Goal: Navigation & Orientation: Locate item on page

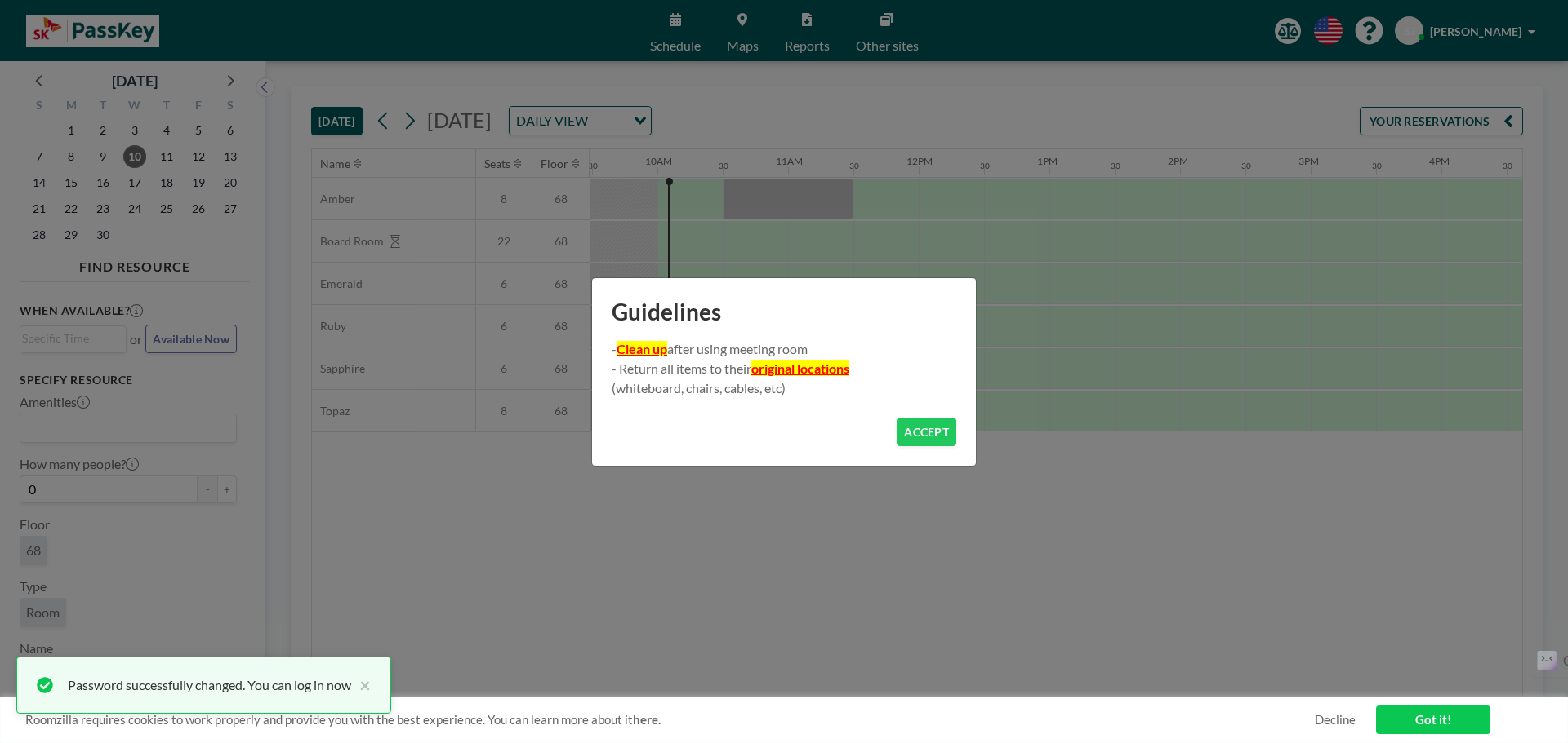
scroll to position [0, 1242]
click at [927, 429] on button "ACCEPT" at bounding box center [926, 432] width 60 height 29
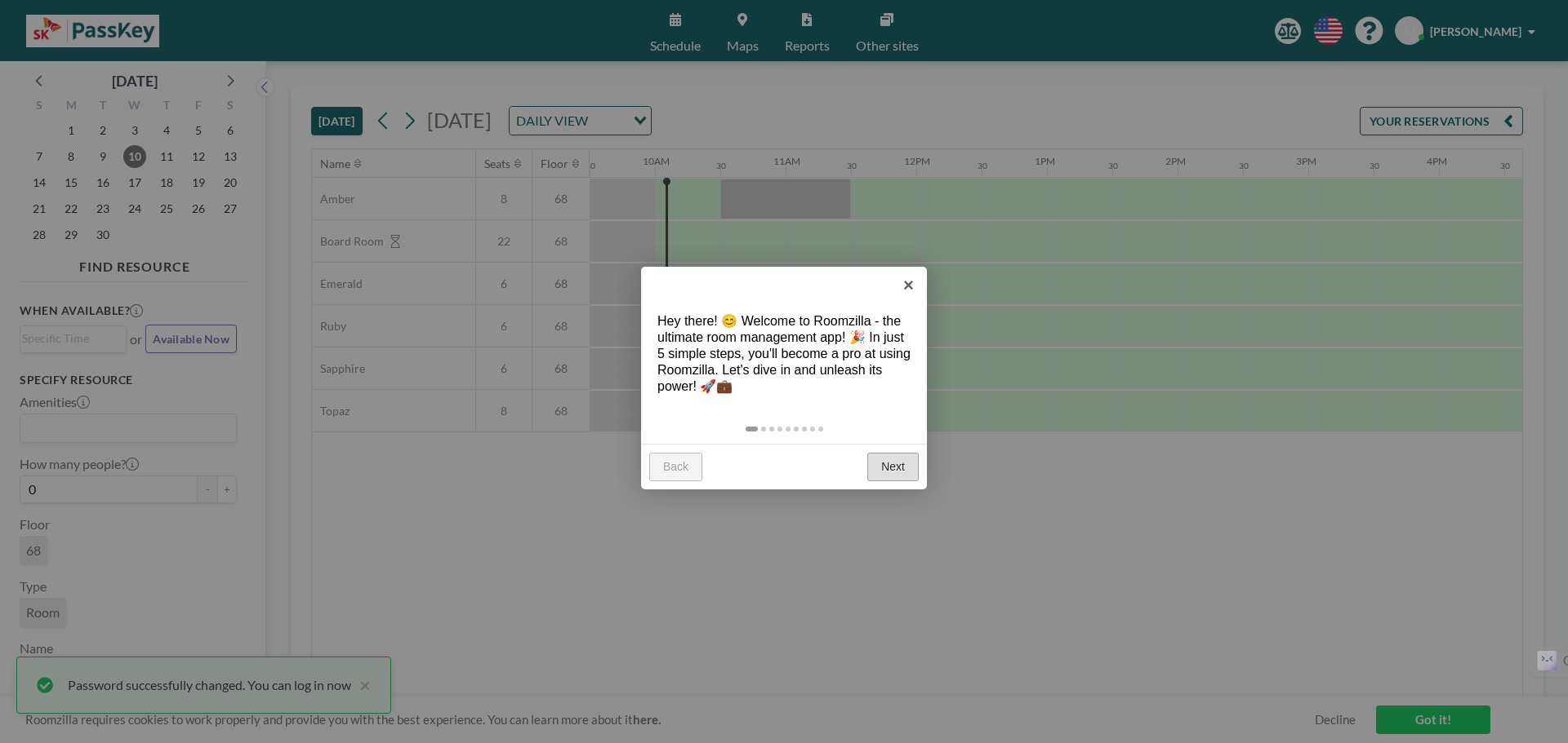
click at [895, 465] on link "Next" at bounding box center [893, 468] width 51 height 30
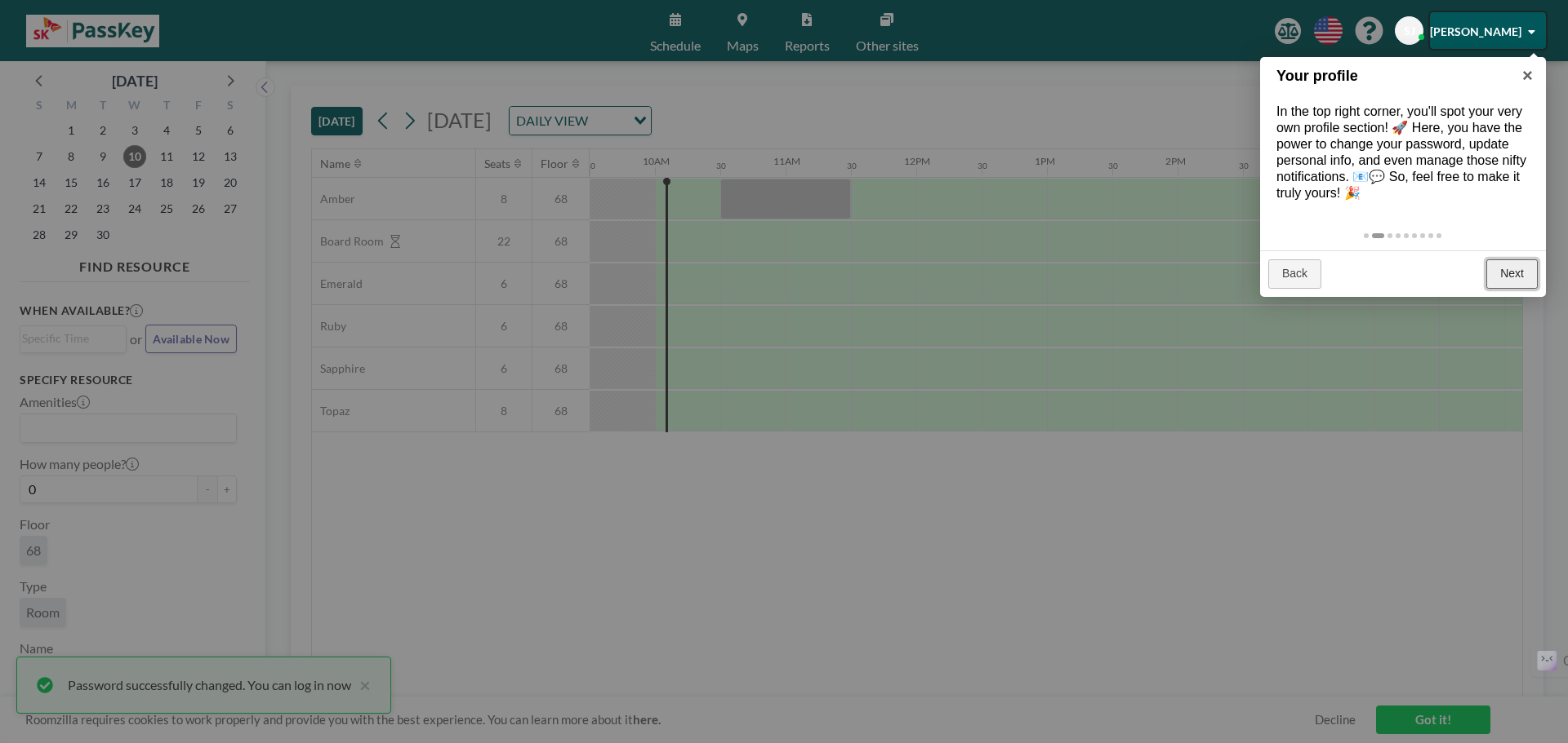
click at [1516, 287] on link "Next" at bounding box center [1511, 274] width 51 height 30
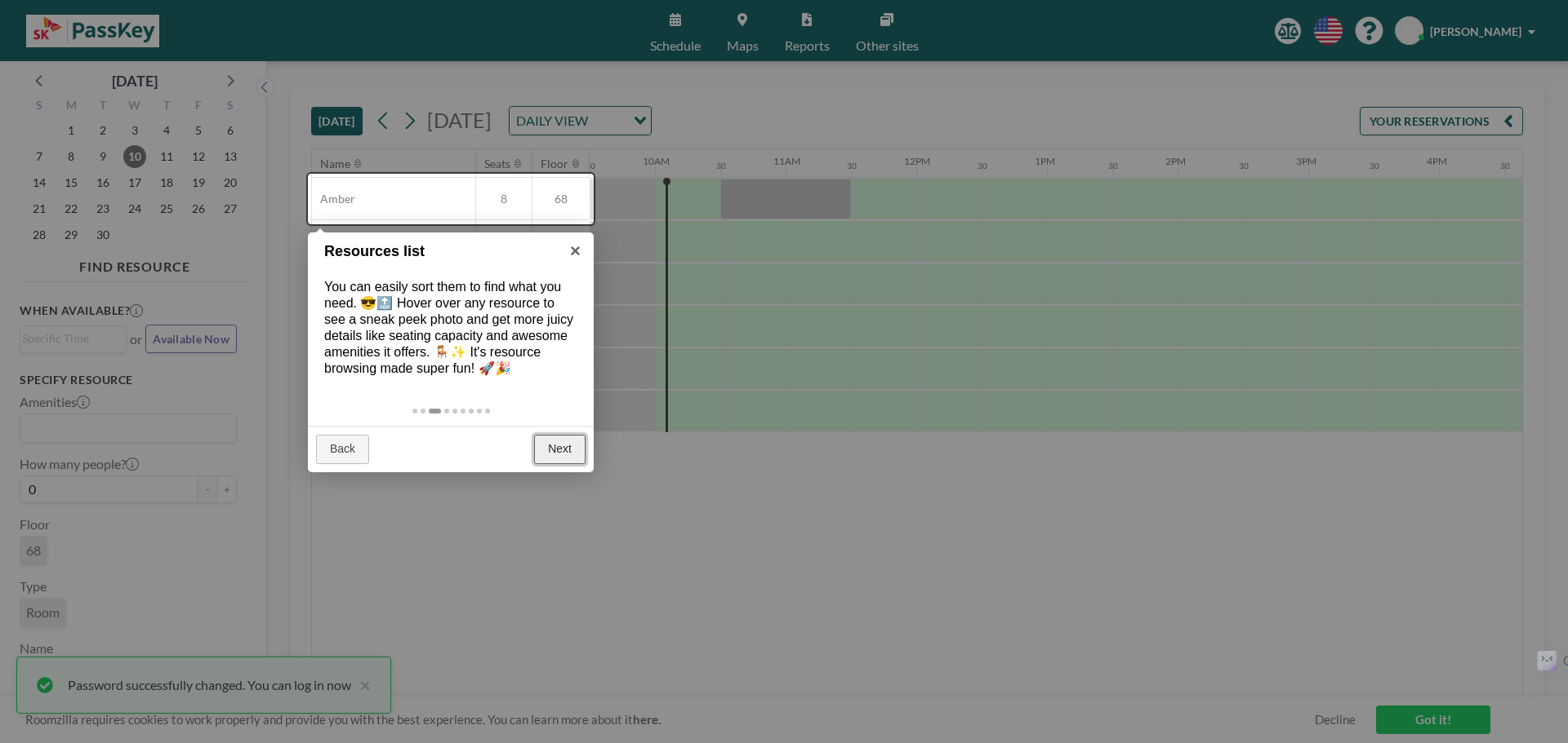
click at [557, 461] on link "Next" at bounding box center [559, 450] width 51 height 30
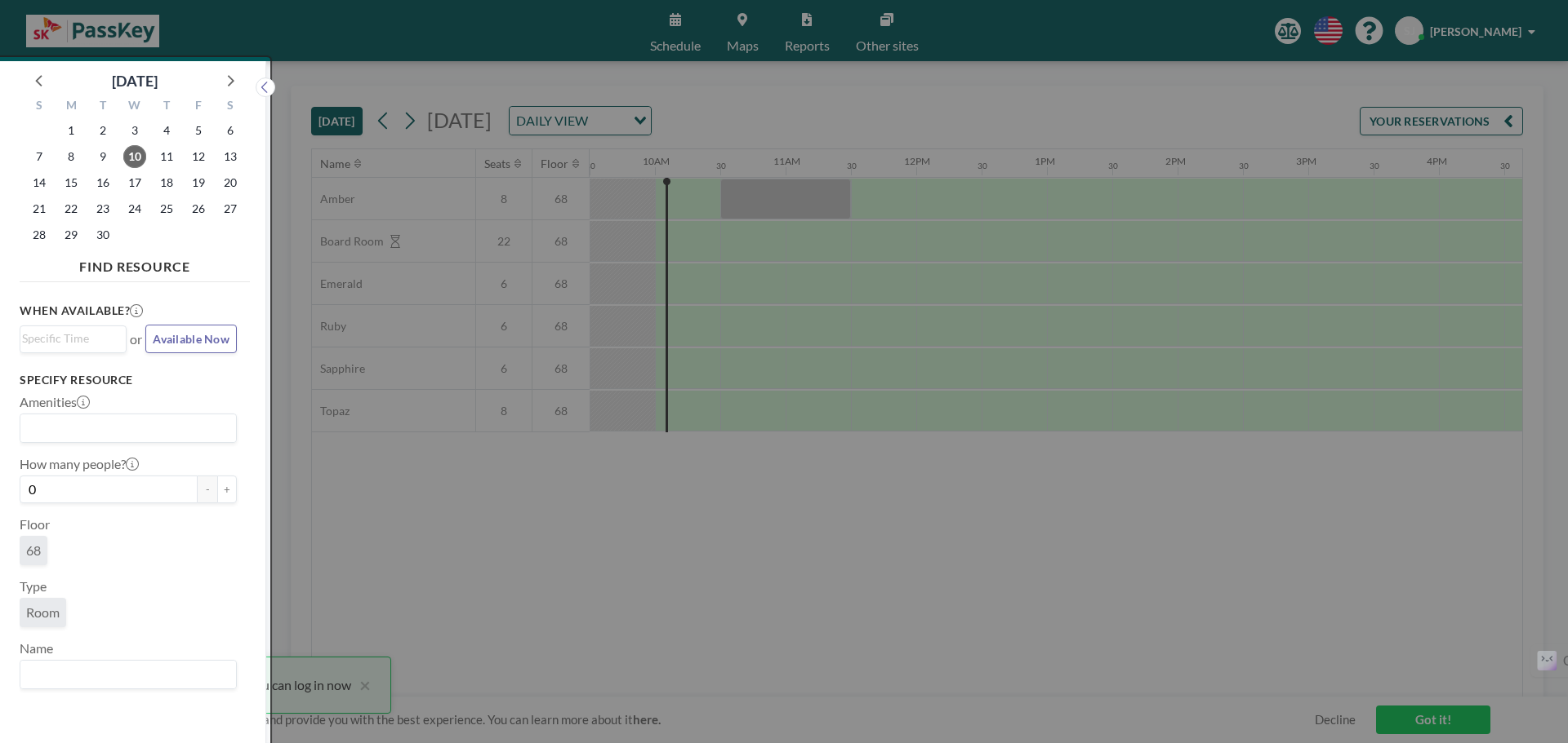
scroll to position [4, 0]
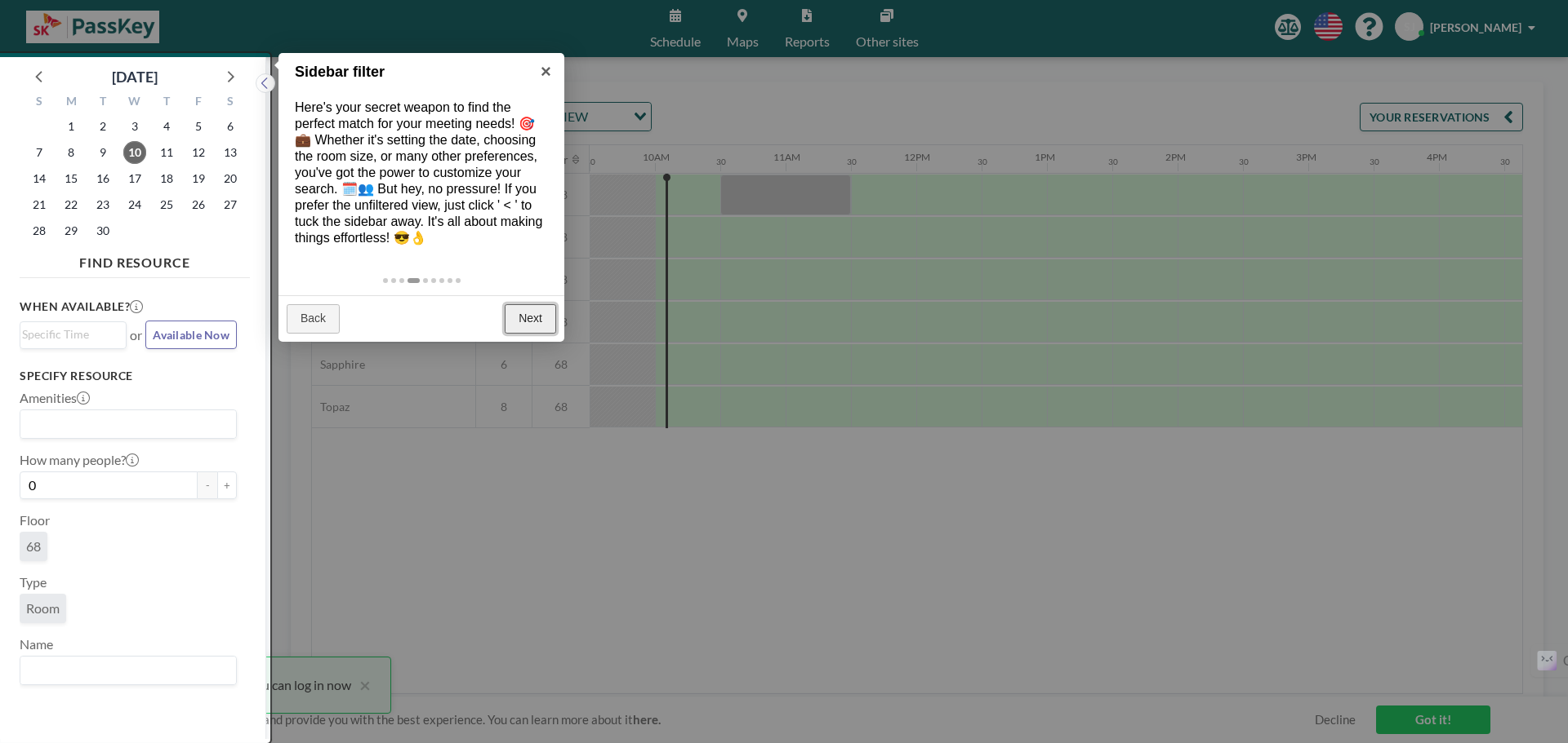
click at [527, 334] on link "Next" at bounding box center [530, 320] width 51 height 30
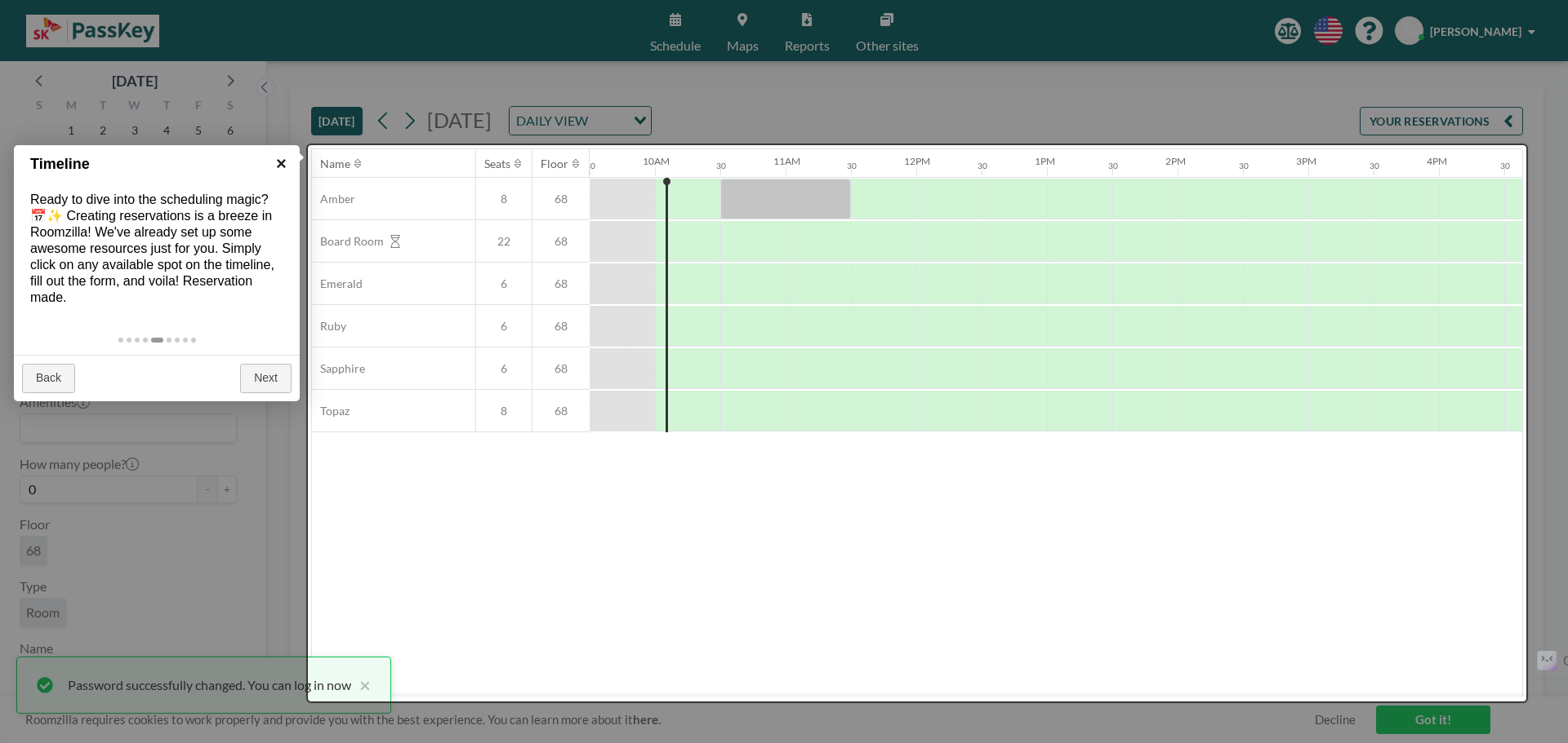
click at [278, 156] on link "×" at bounding box center [281, 163] width 36 height 36
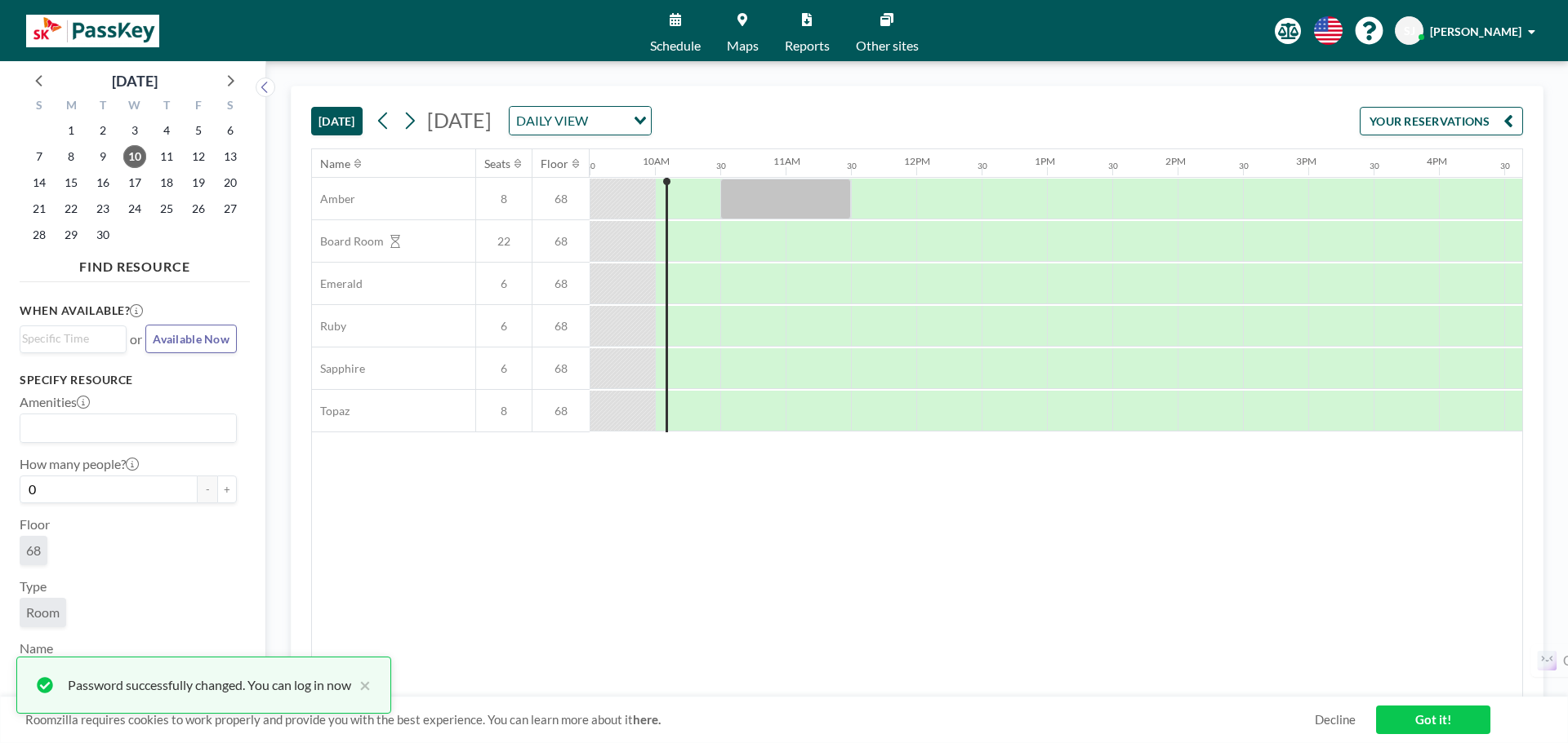
click at [815, 566] on div "Name Seats Floor 12AM 30 1AM 30 2AM 30 3AM 30 4AM 30 5AM 30 6AM 30 7AM 30 8AM 3…" at bounding box center [916, 423] width 1210 height 548
click at [503, 556] on div "Name Seats Floor 12AM 30 1AM 30 2AM 30 3AM 30 4AM 30 5AM 30 6AM 30 7AM 30 8AM 3…" at bounding box center [916, 423] width 1210 height 548
click at [570, 536] on div "Name Seats Floor 12AM 30 1AM 30 2AM 30 3AM 30 4AM 30 5AM 30 6AM 30 7AM 30 8AM 3…" at bounding box center [916, 423] width 1210 height 548
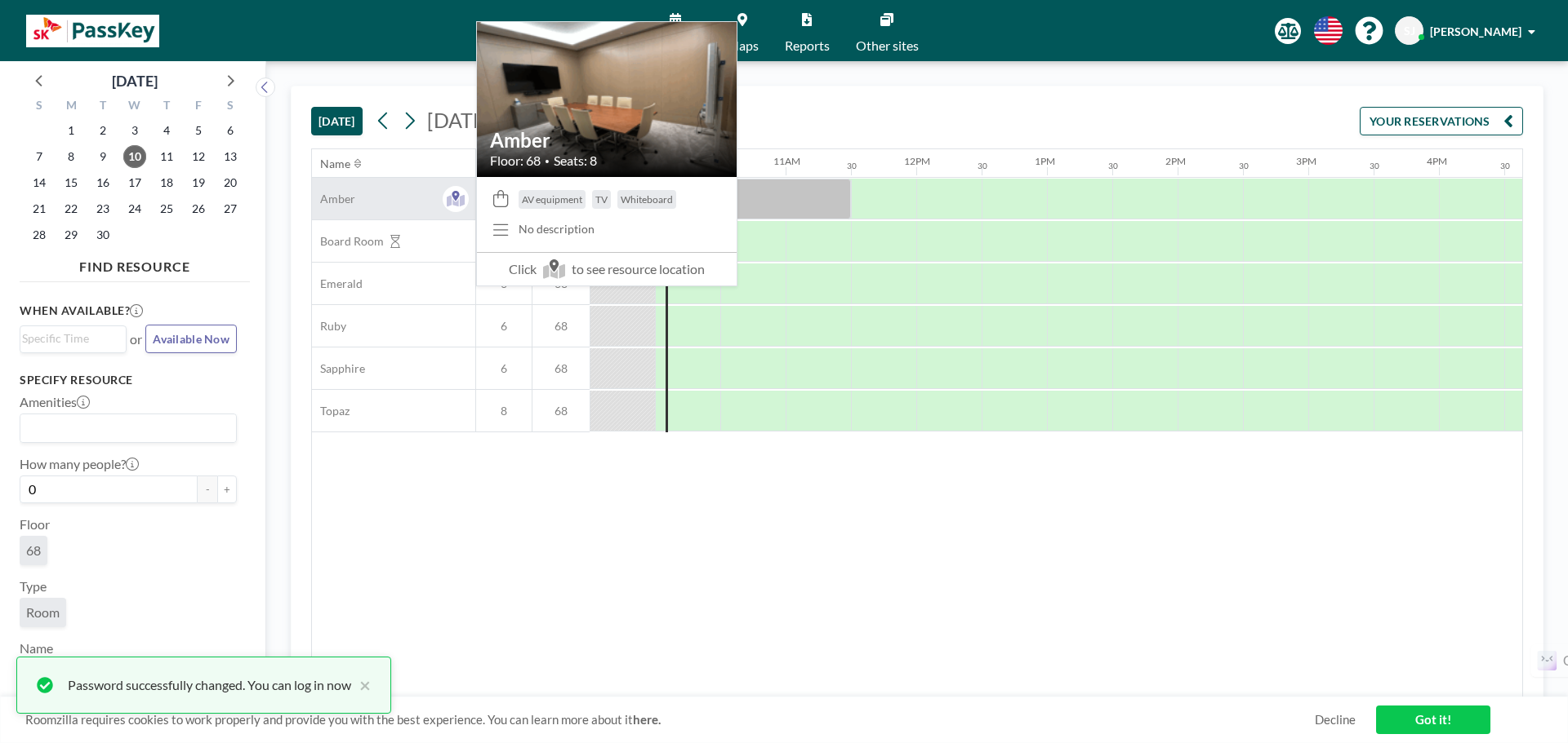
click at [409, 211] on div "Amber" at bounding box center [393, 199] width 163 height 42
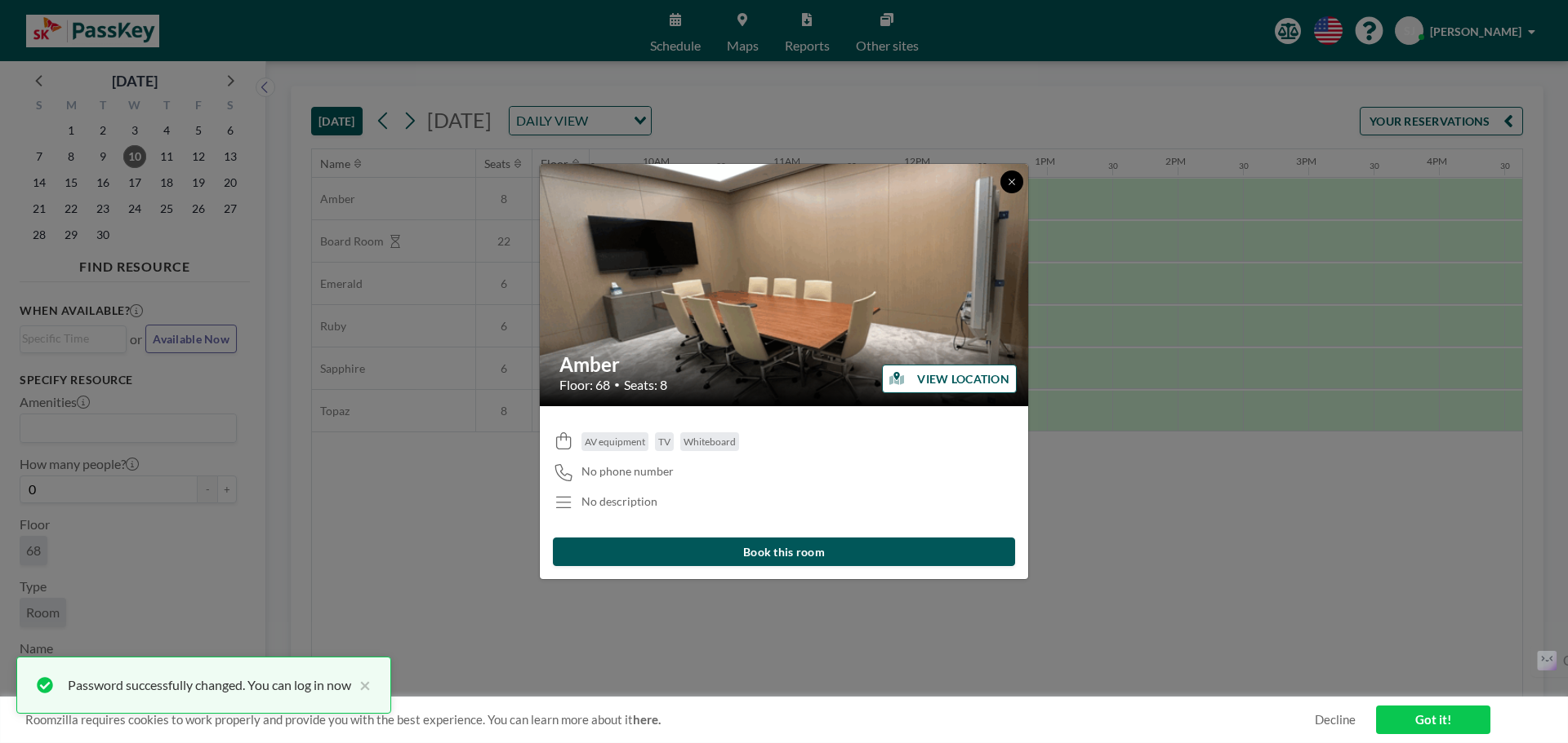
click at [1011, 186] on icon at bounding box center [1011, 182] width 10 height 10
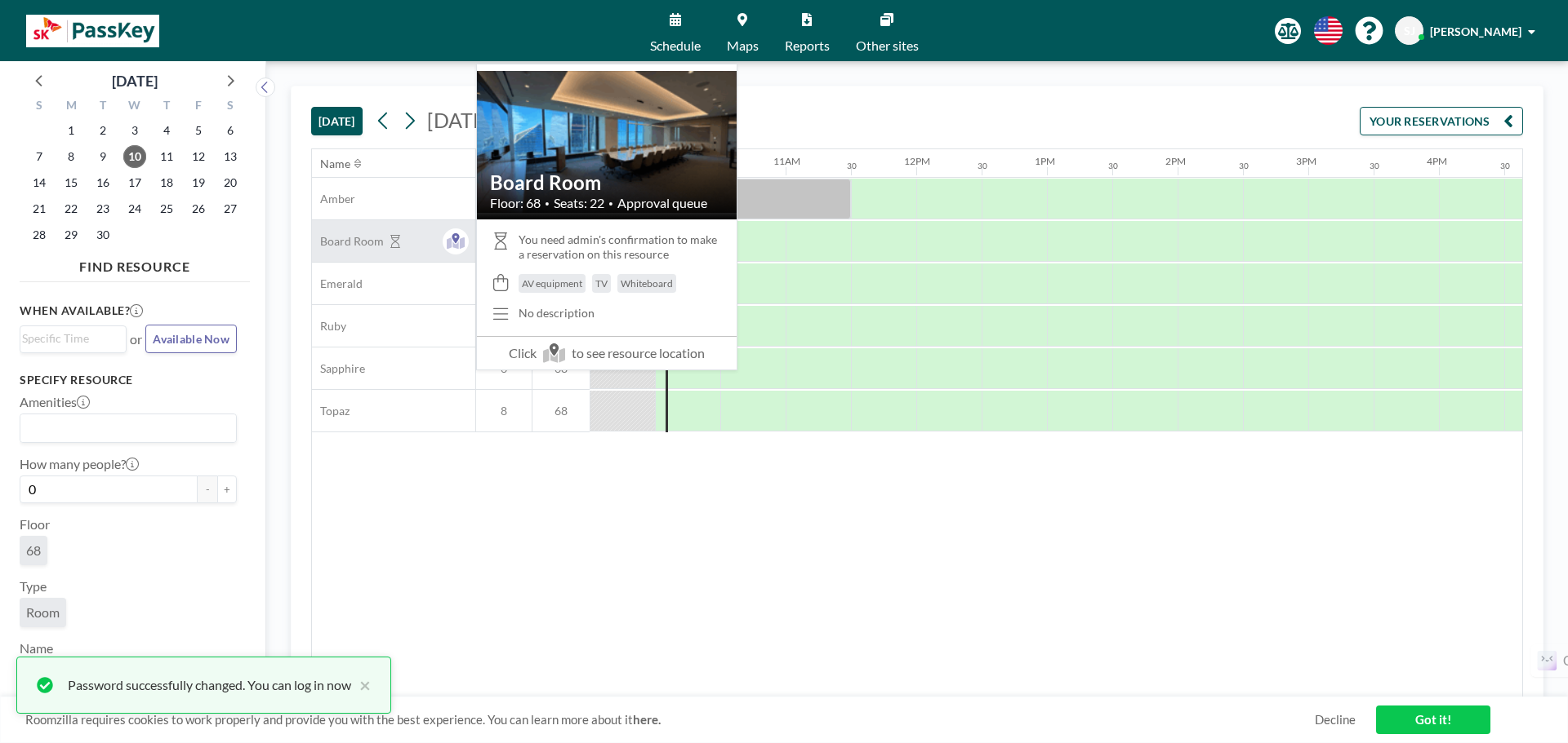
click at [355, 241] on span "Board Room" at bounding box center [347, 241] width 72 height 15
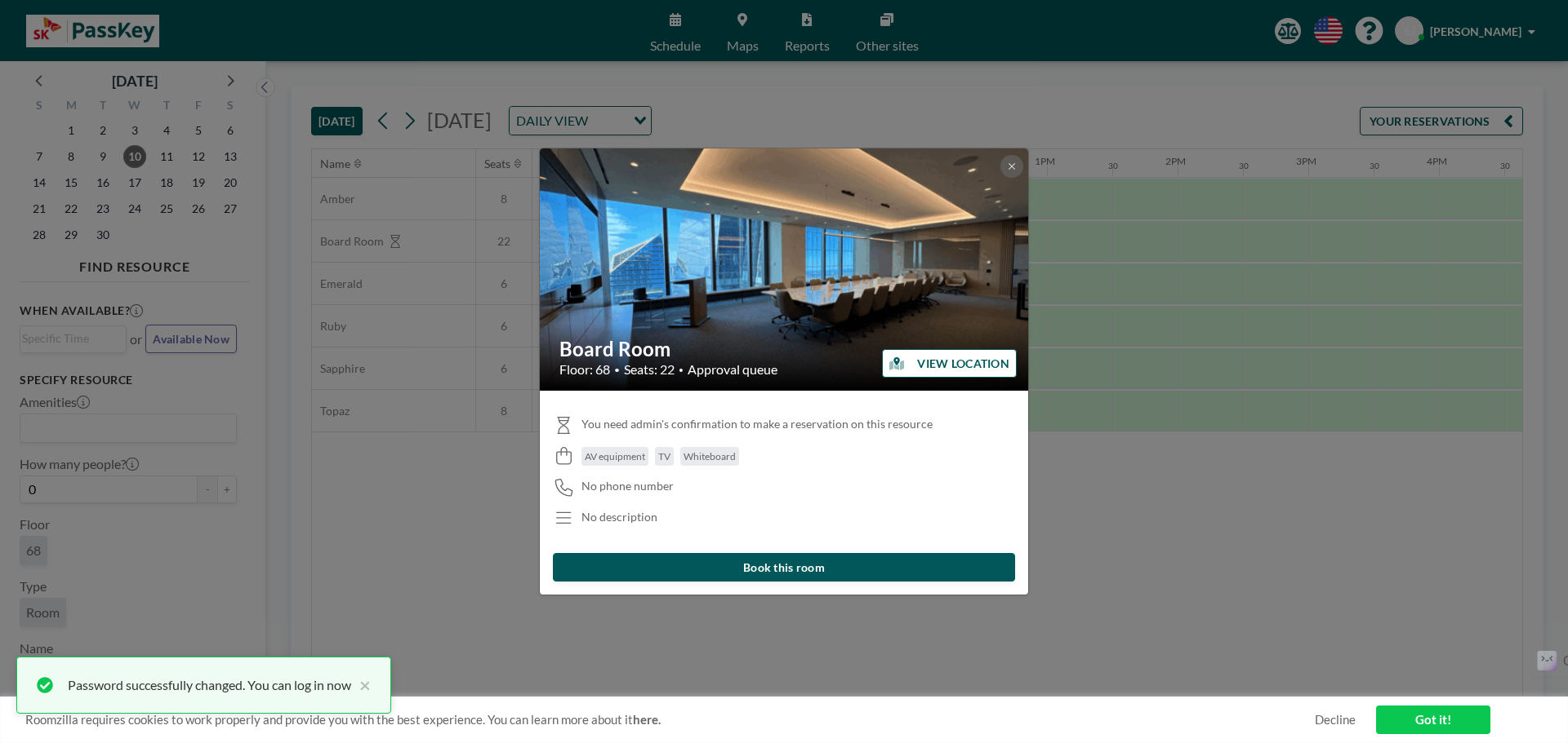
click at [935, 359] on button "VIEW LOCATION" at bounding box center [949, 364] width 134 height 29
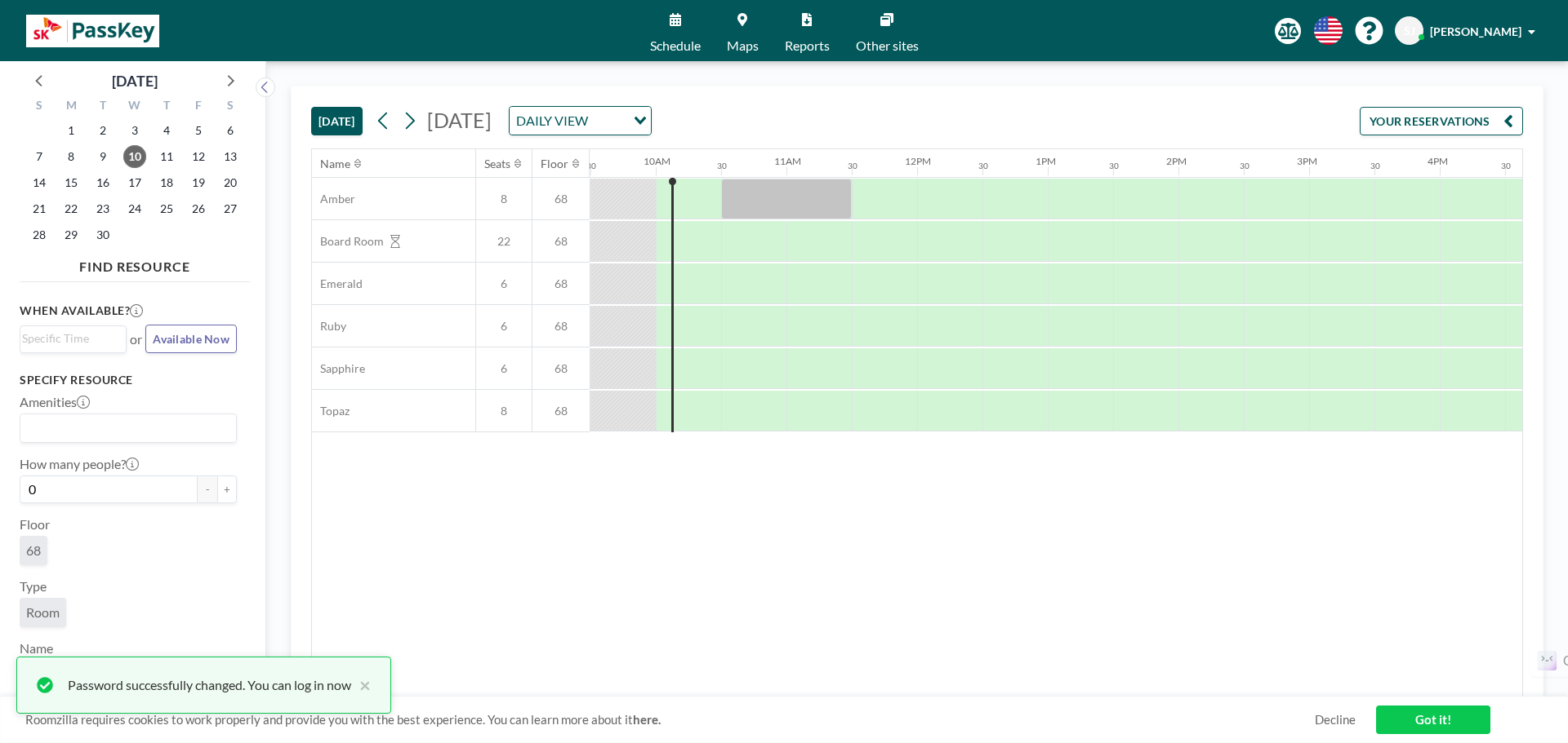
scroll to position [0, 1242]
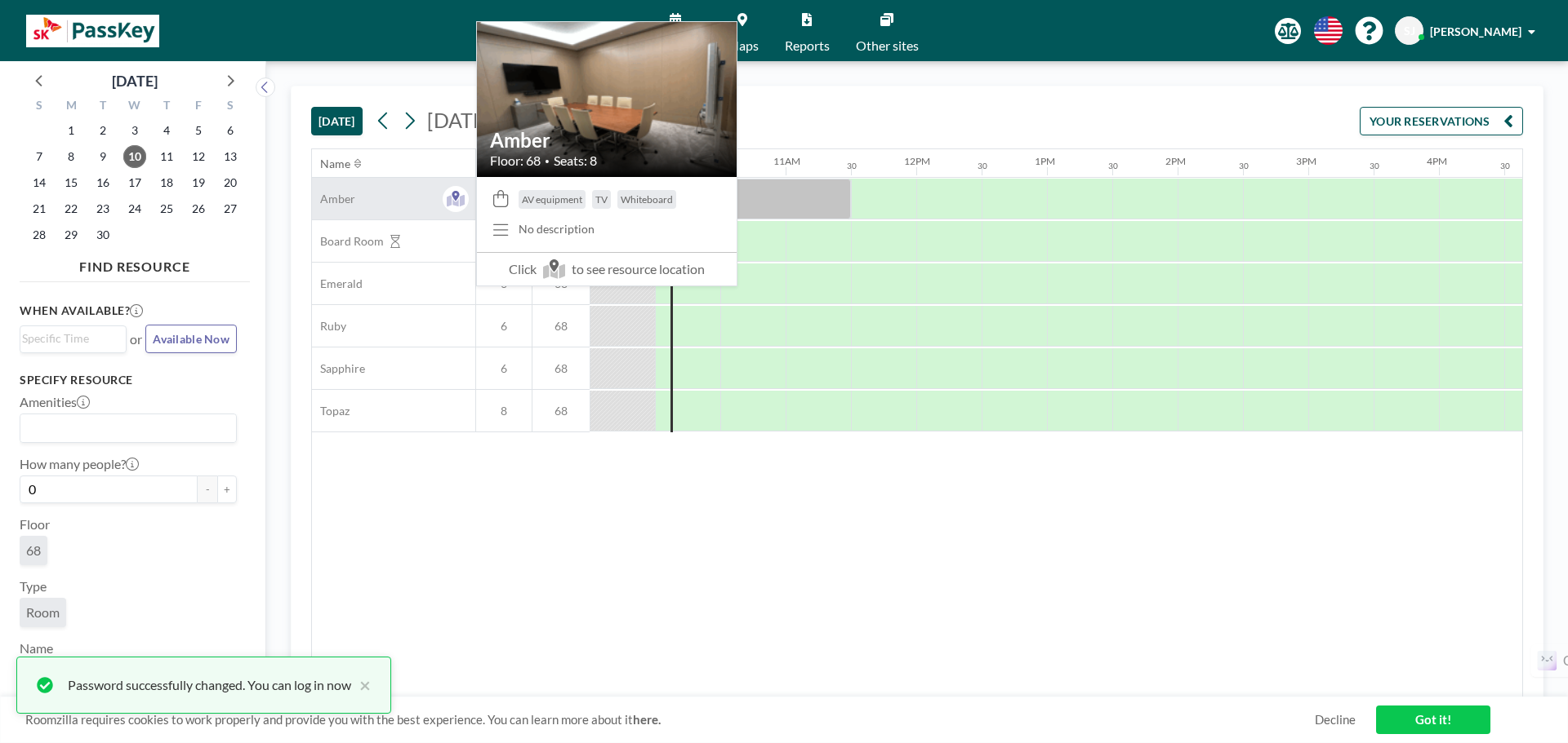
click at [389, 194] on div "Amber" at bounding box center [393, 199] width 163 height 42
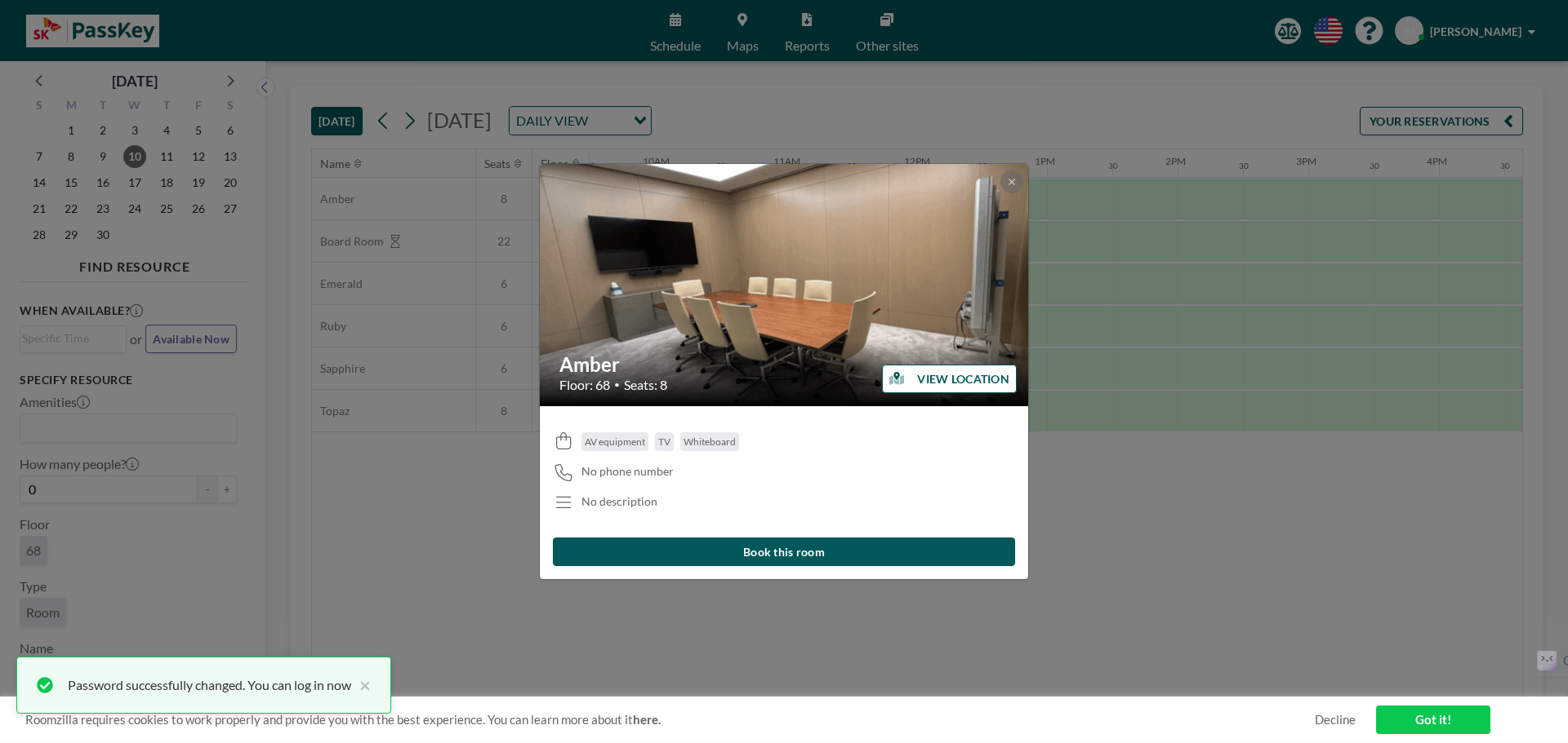
click at [942, 384] on button "VIEW LOCATION" at bounding box center [949, 378] width 134 height 29
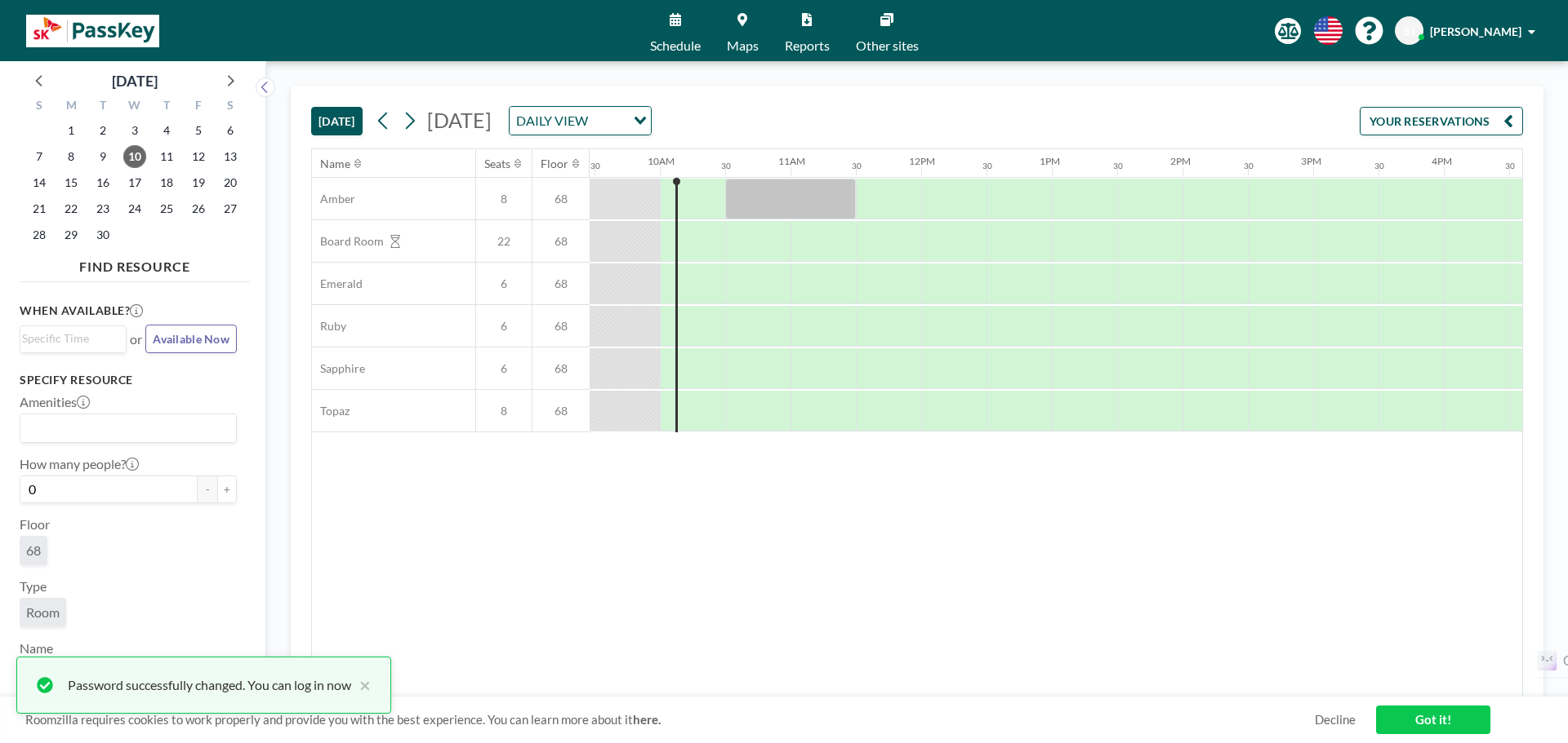
scroll to position [0, 1242]
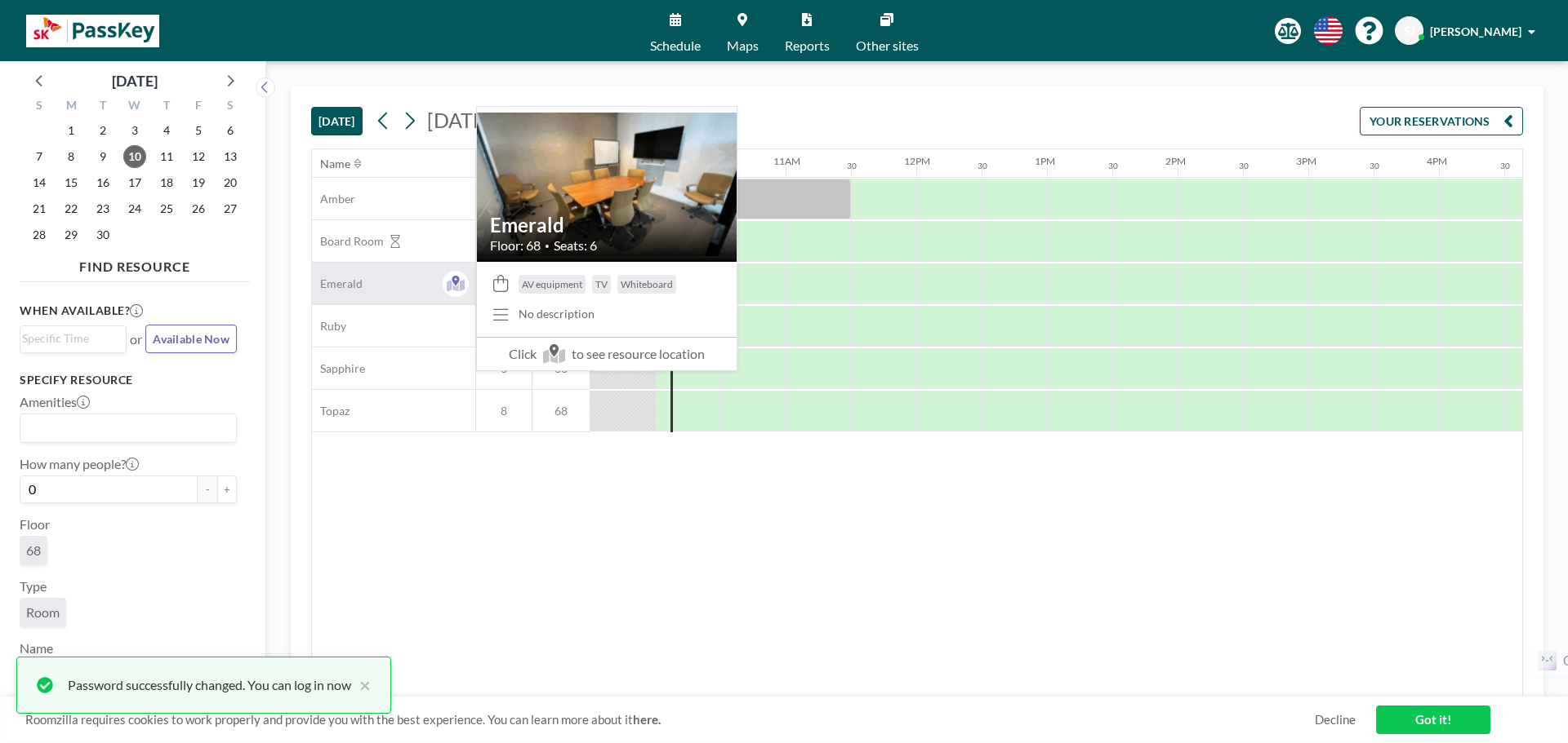
click at [382, 284] on div "Emerald" at bounding box center [393, 283] width 163 height 42
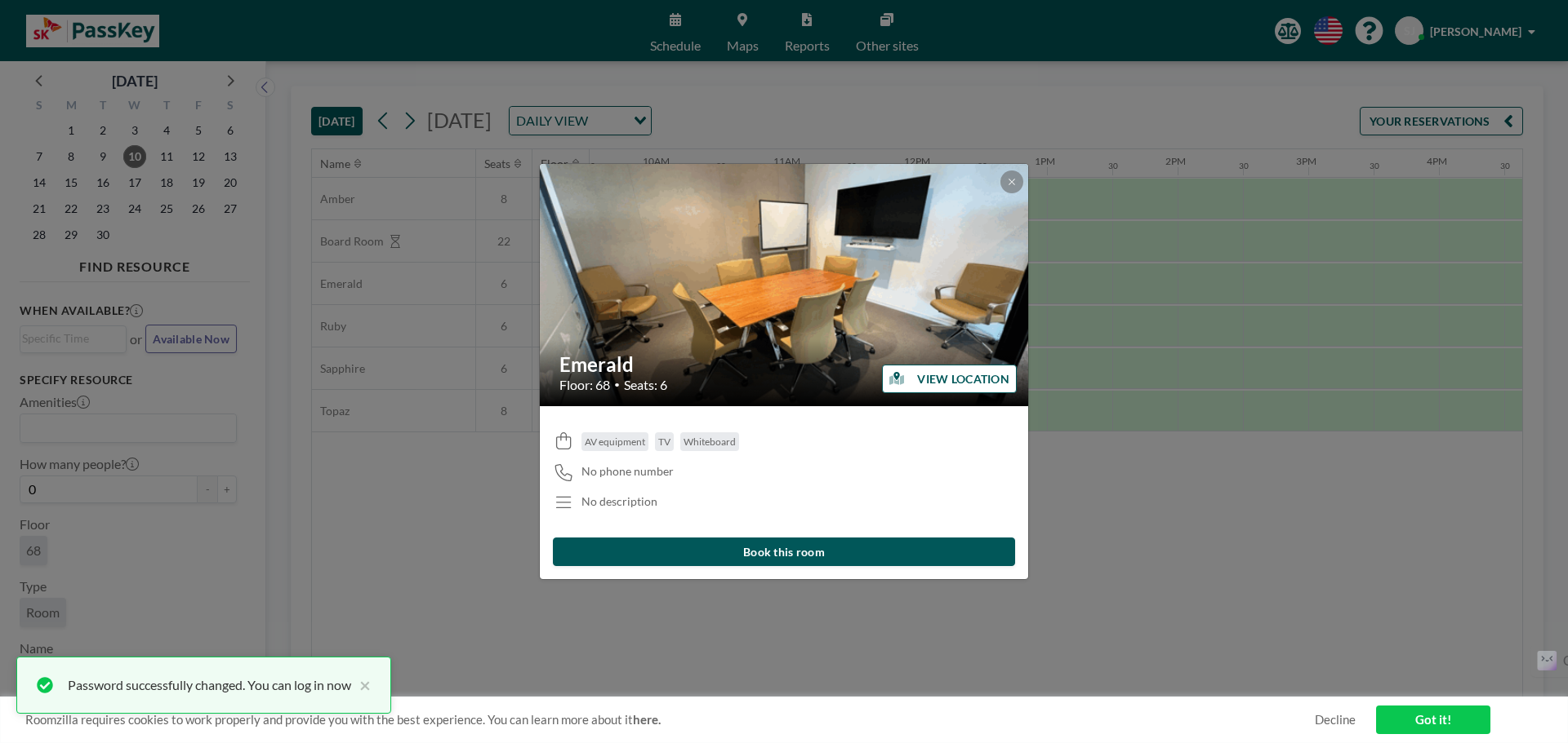
click at [944, 372] on button "VIEW LOCATION" at bounding box center [949, 378] width 134 height 29
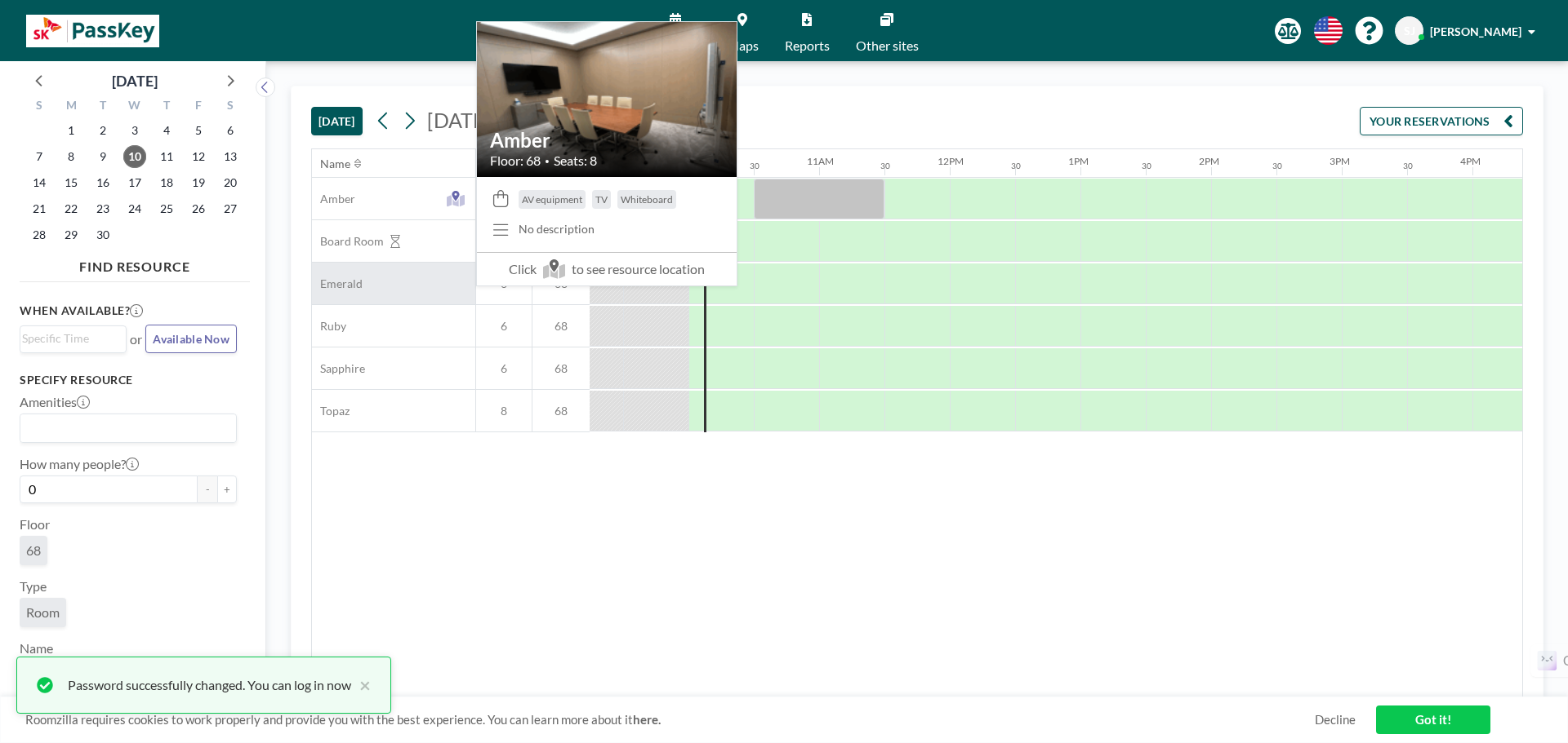
scroll to position [0, 1242]
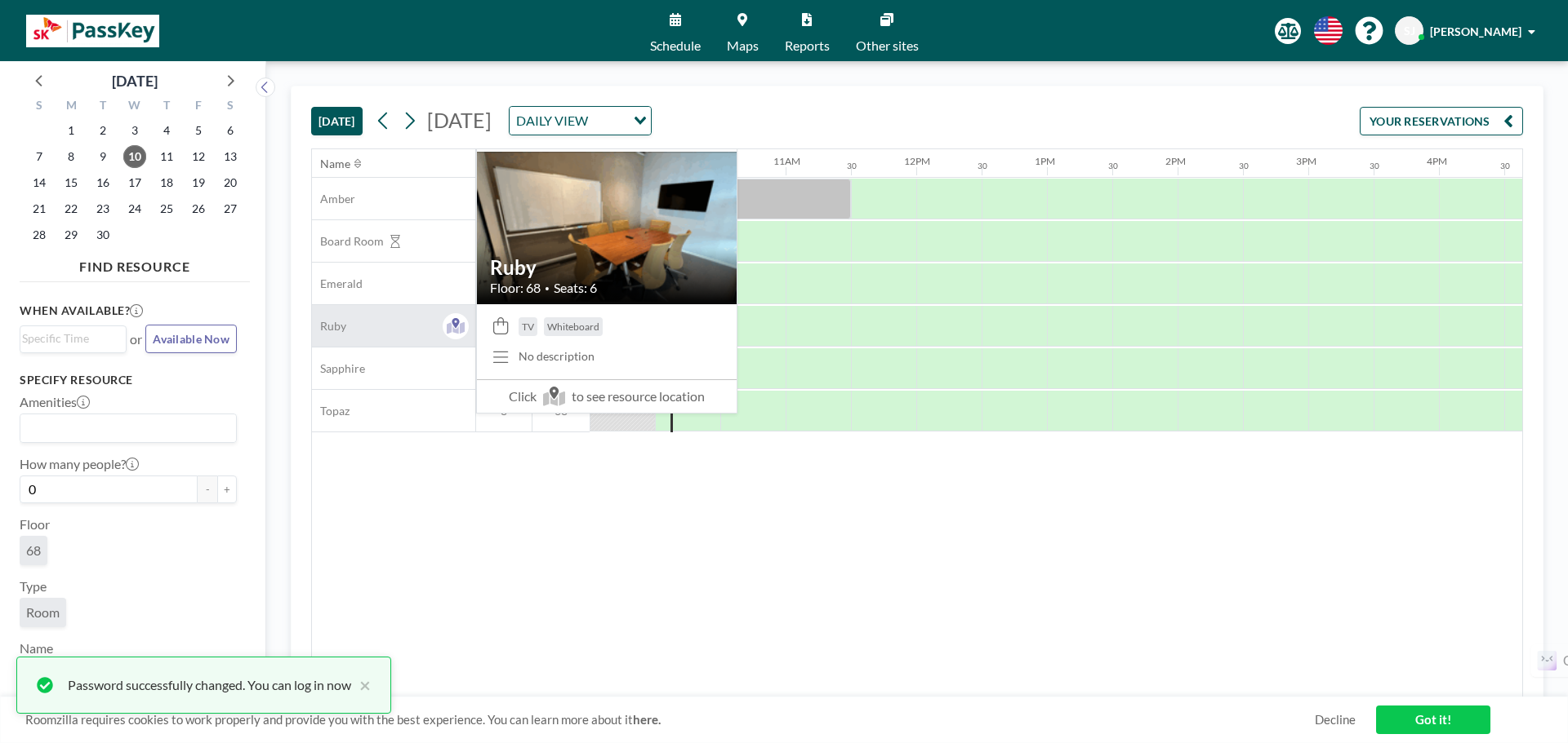
click at [403, 324] on div "Ruby" at bounding box center [393, 325] width 163 height 42
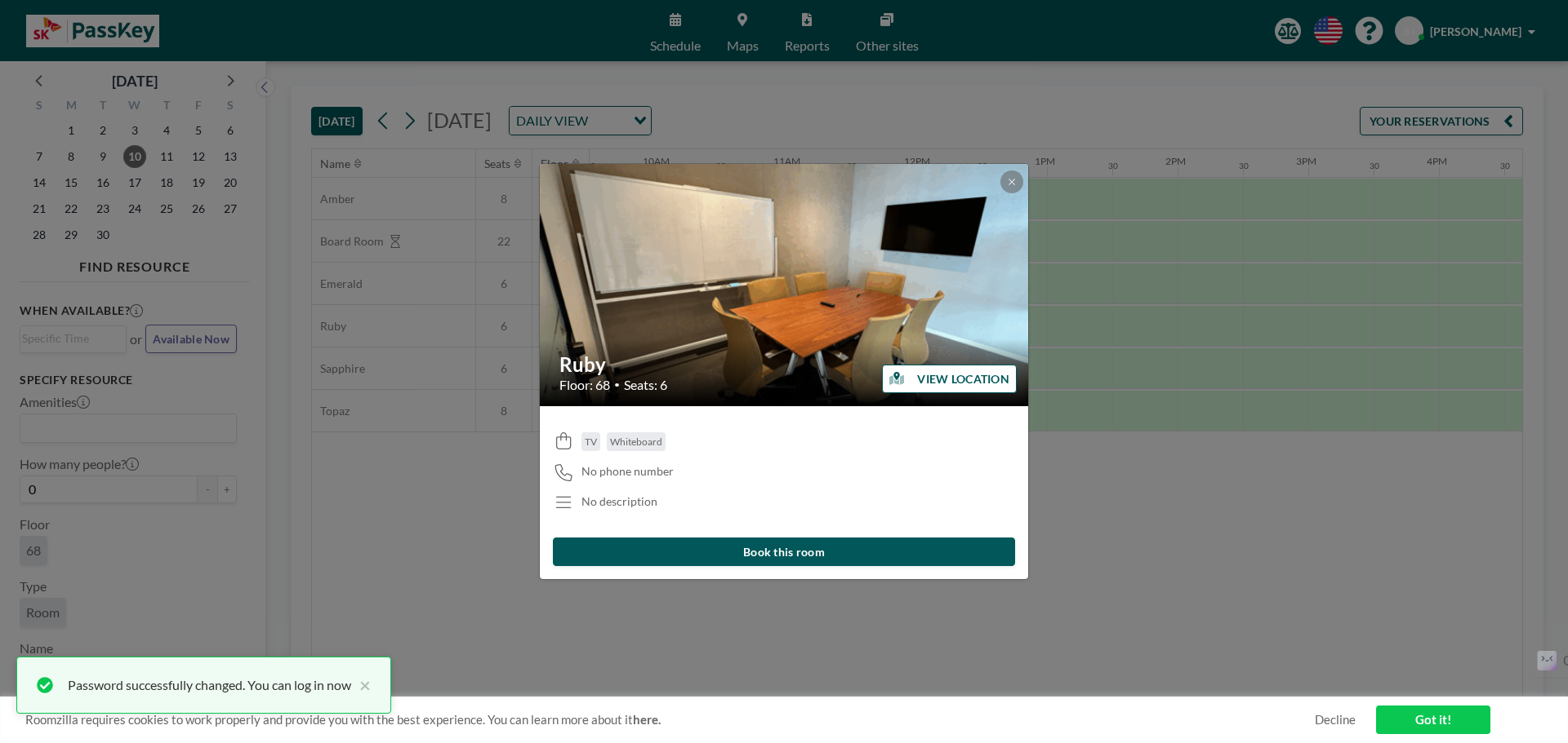
click at [953, 380] on button "VIEW LOCATION" at bounding box center [949, 378] width 134 height 29
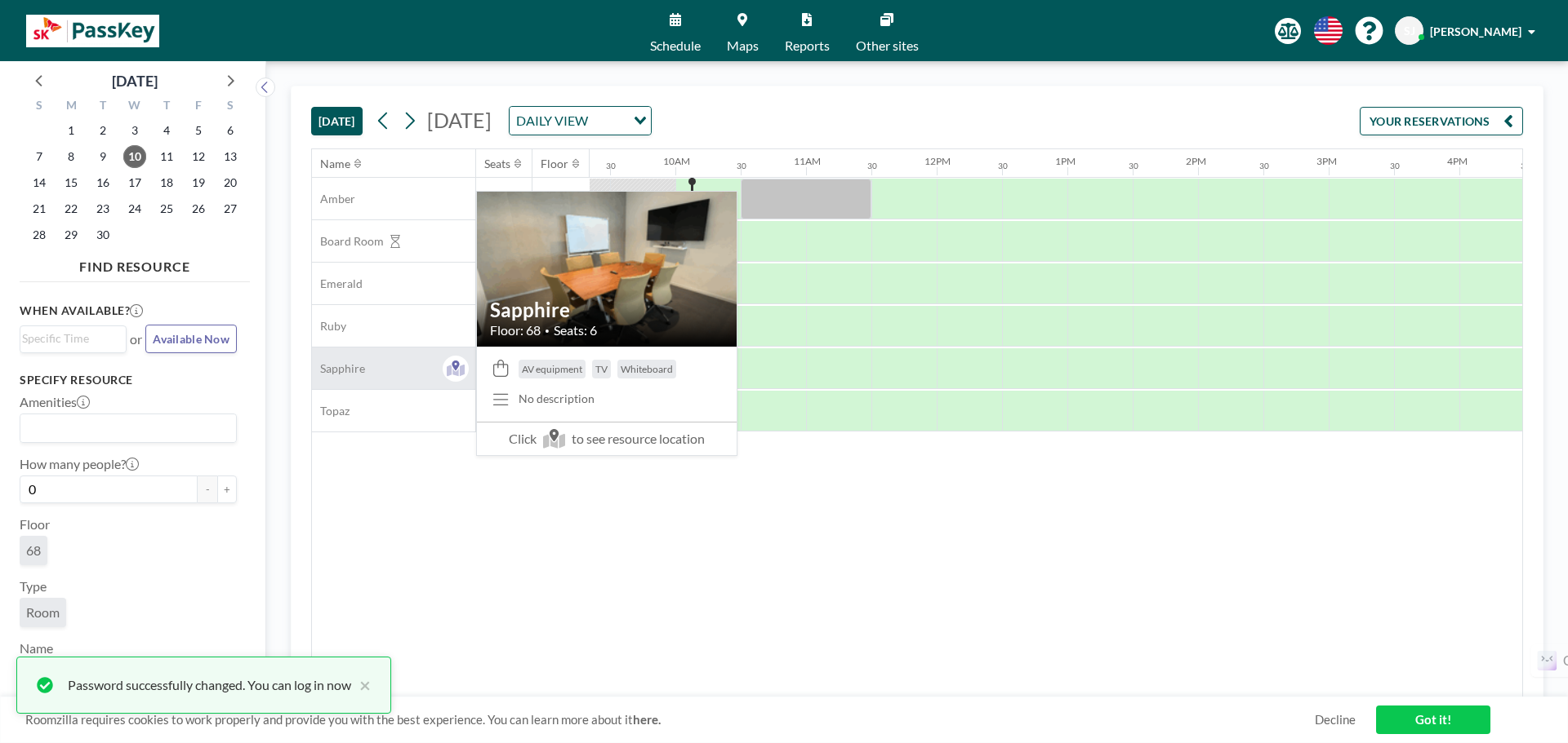
scroll to position [0, 1242]
click at [358, 372] on span "Sapphire" at bounding box center [338, 369] width 53 height 15
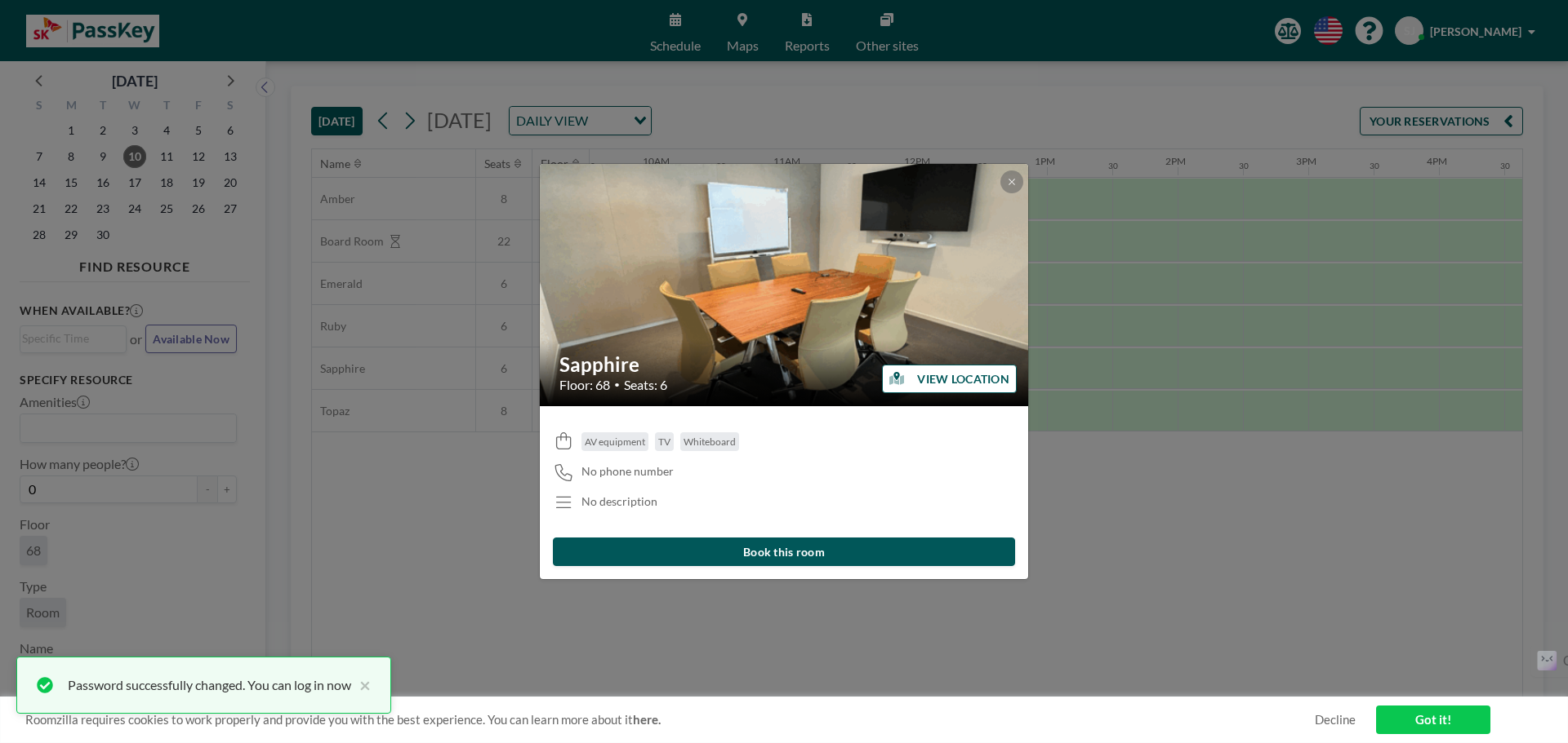
click at [942, 378] on button "VIEW LOCATION" at bounding box center [949, 378] width 134 height 29
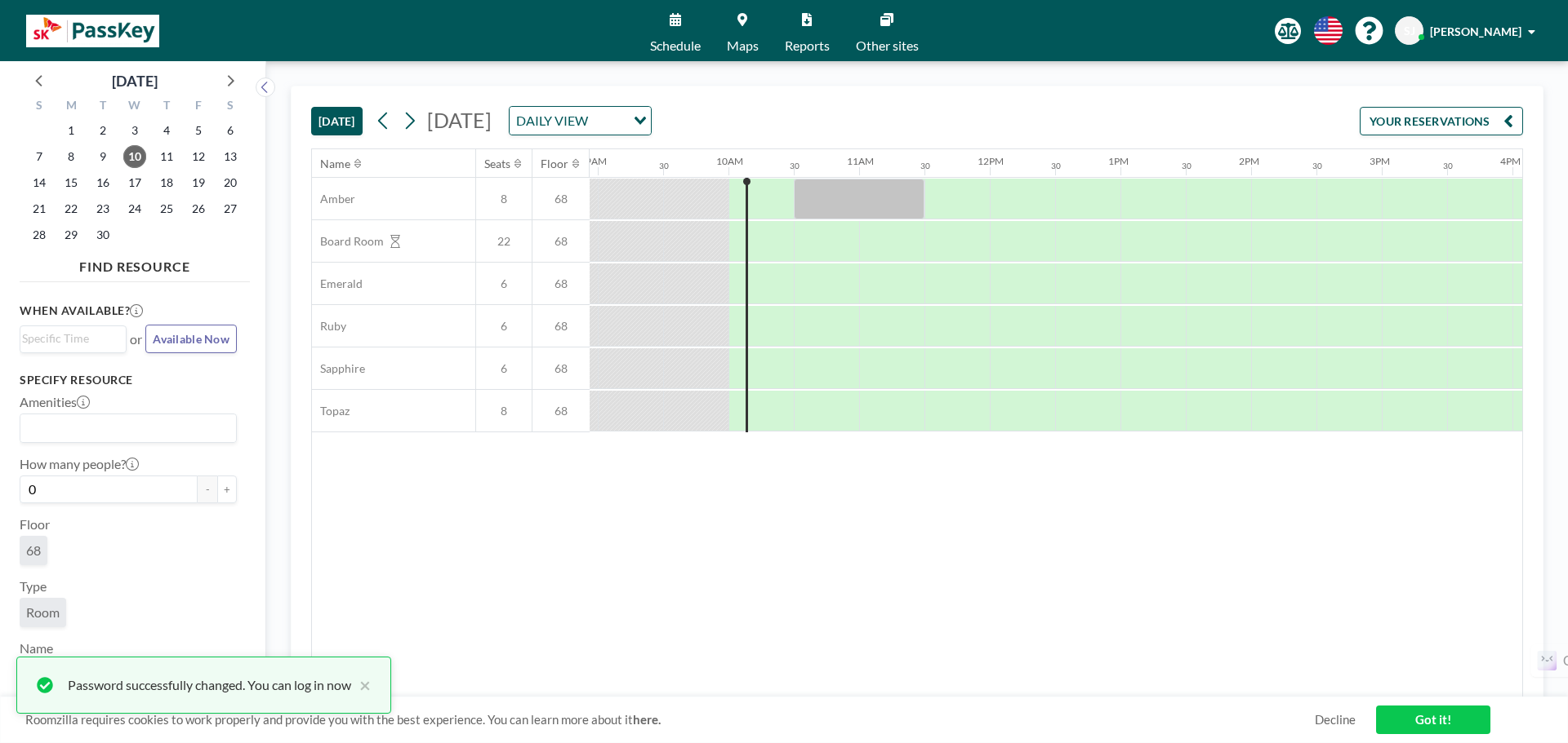
scroll to position [0, 1242]
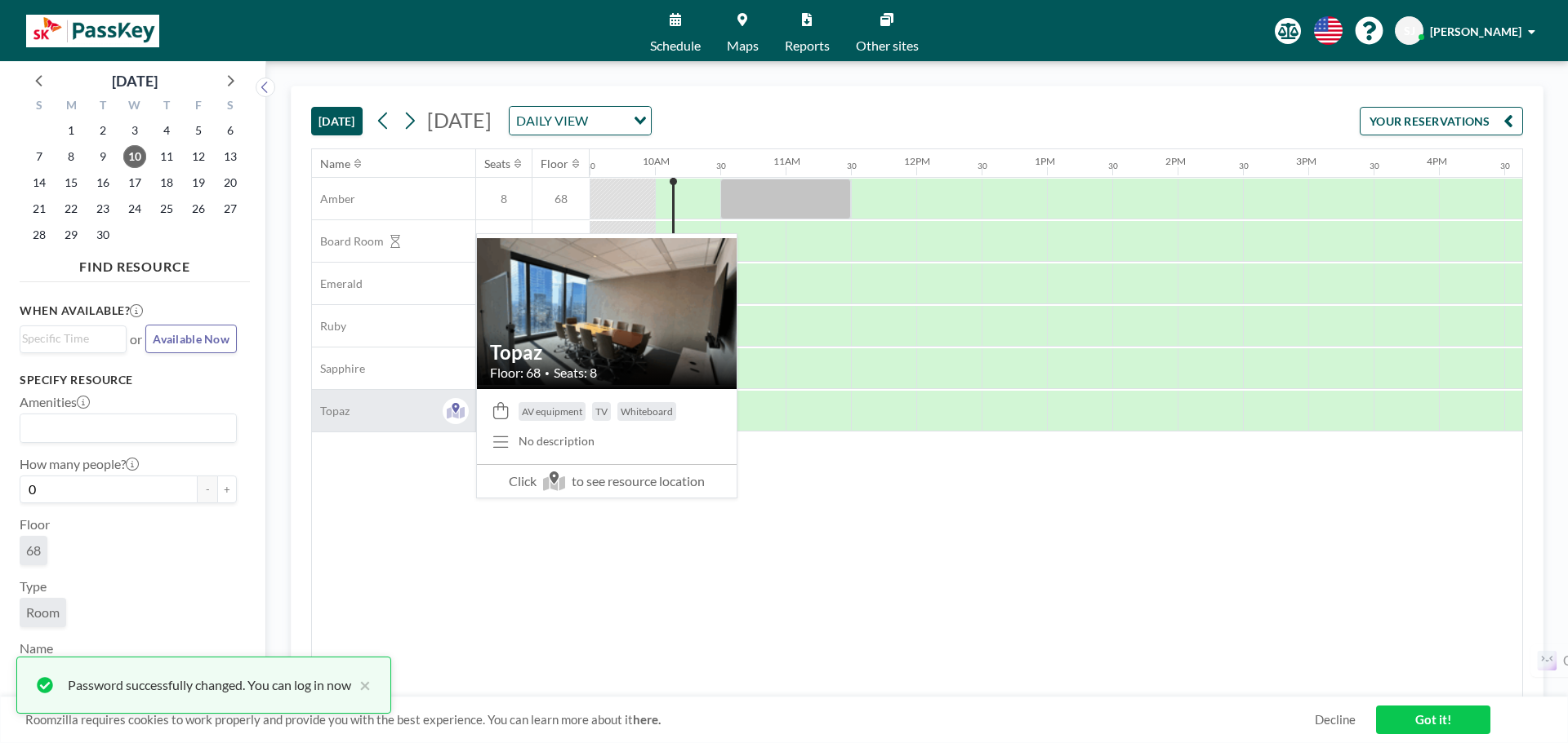
click at [414, 409] on div "Topaz" at bounding box center [393, 410] width 163 height 42
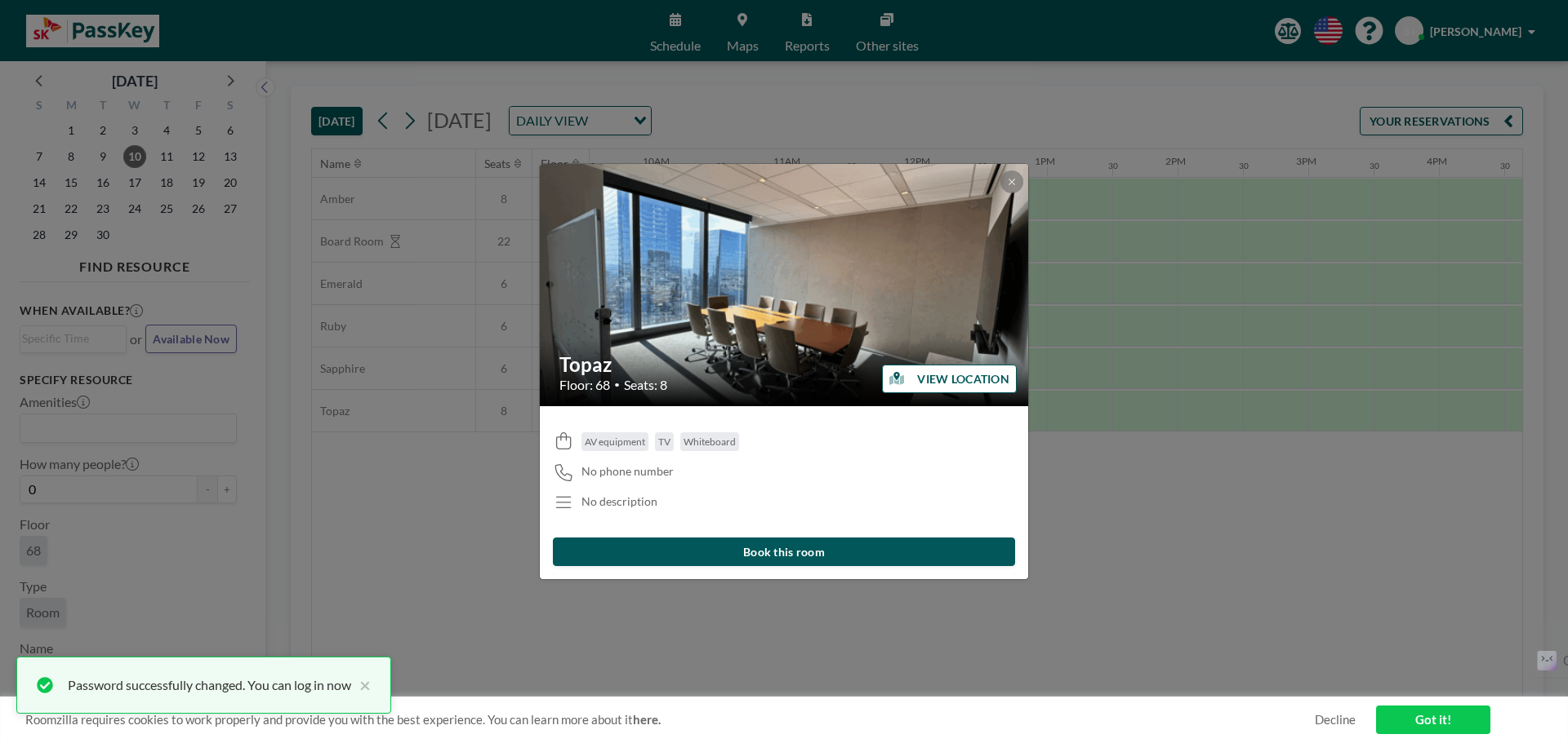
click at [963, 381] on button "VIEW LOCATION" at bounding box center [949, 378] width 134 height 29
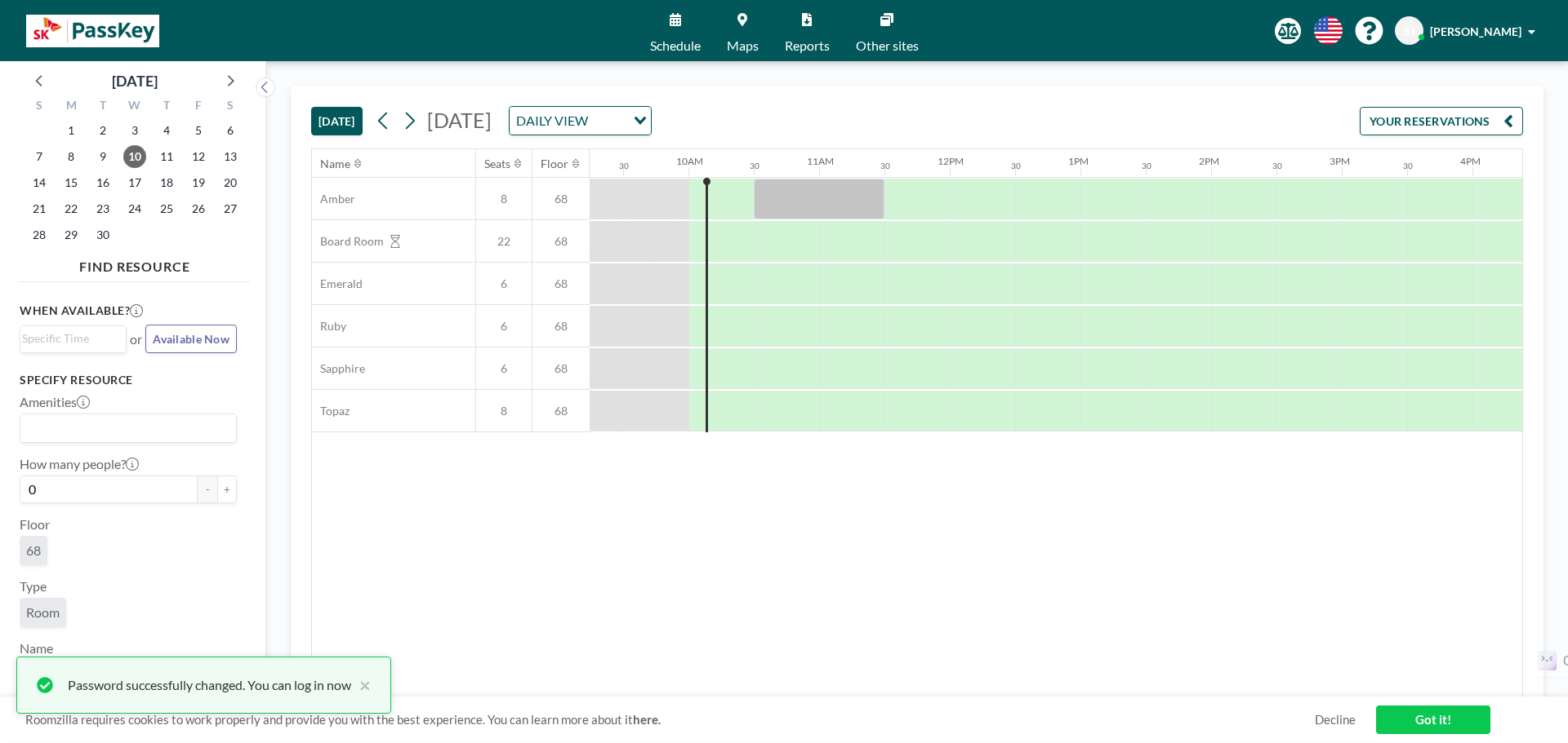
scroll to position [0, 1242]
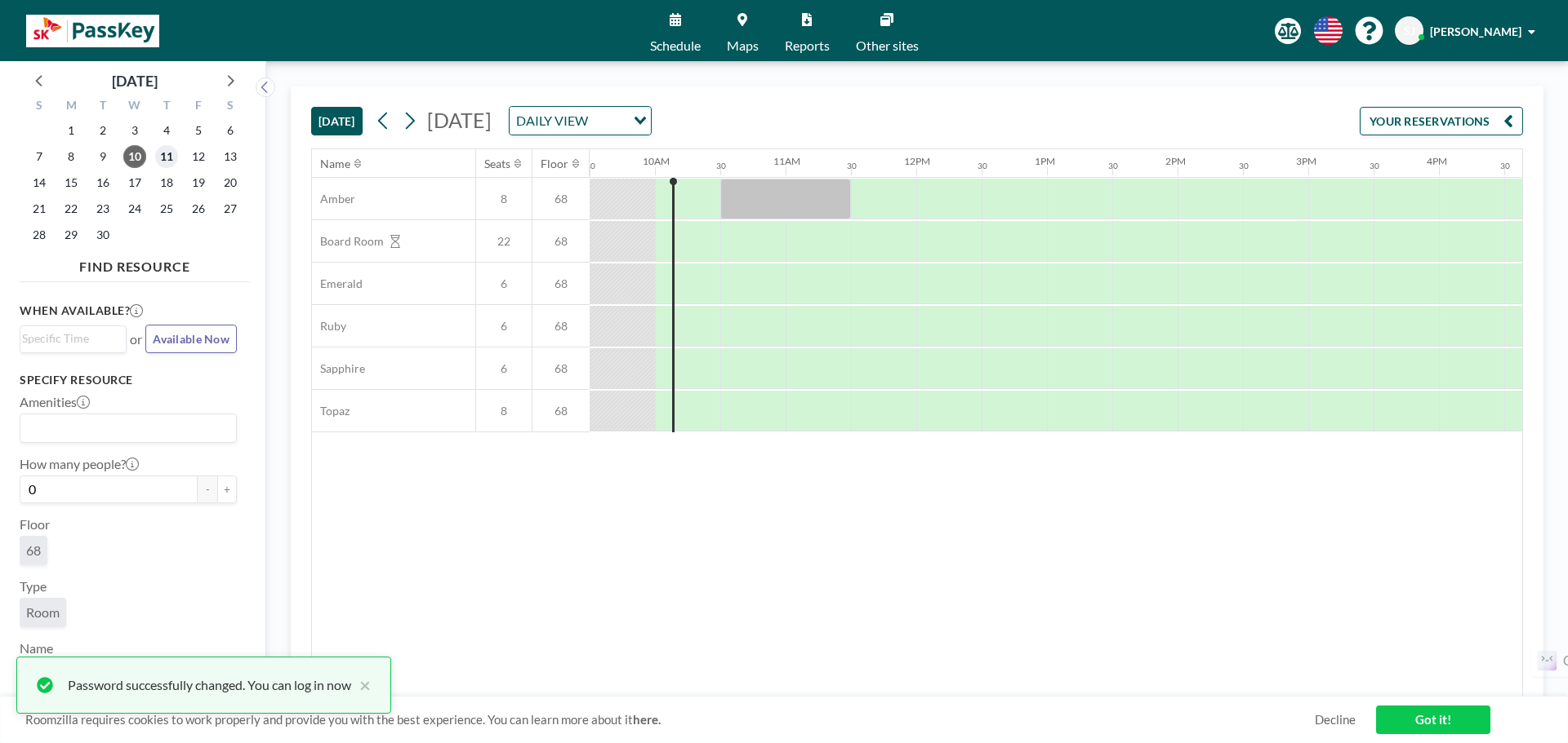
click at [168, 155] on span "11" at bounding box center [166, 157] width 23 height 23
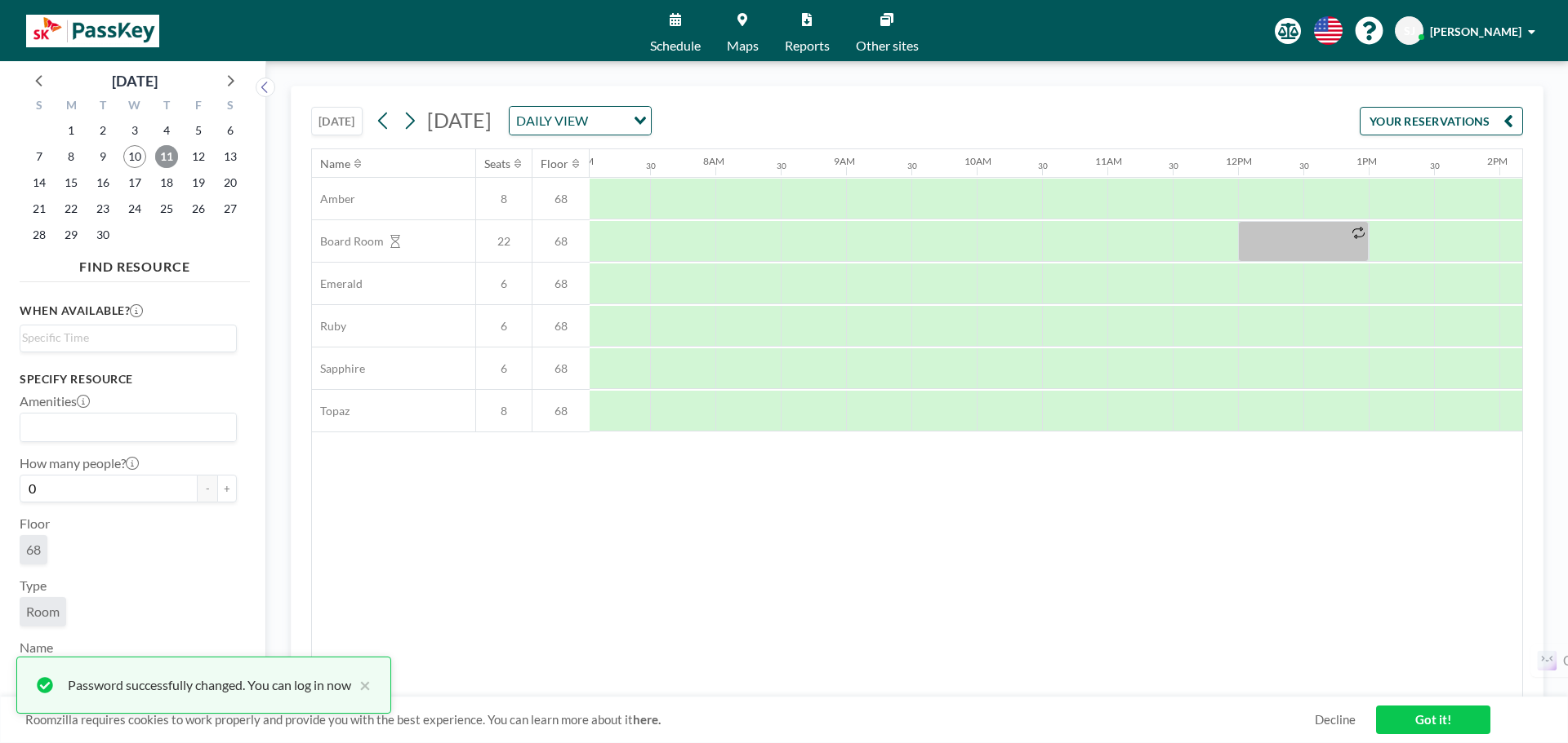
scroll to position [0, 979]
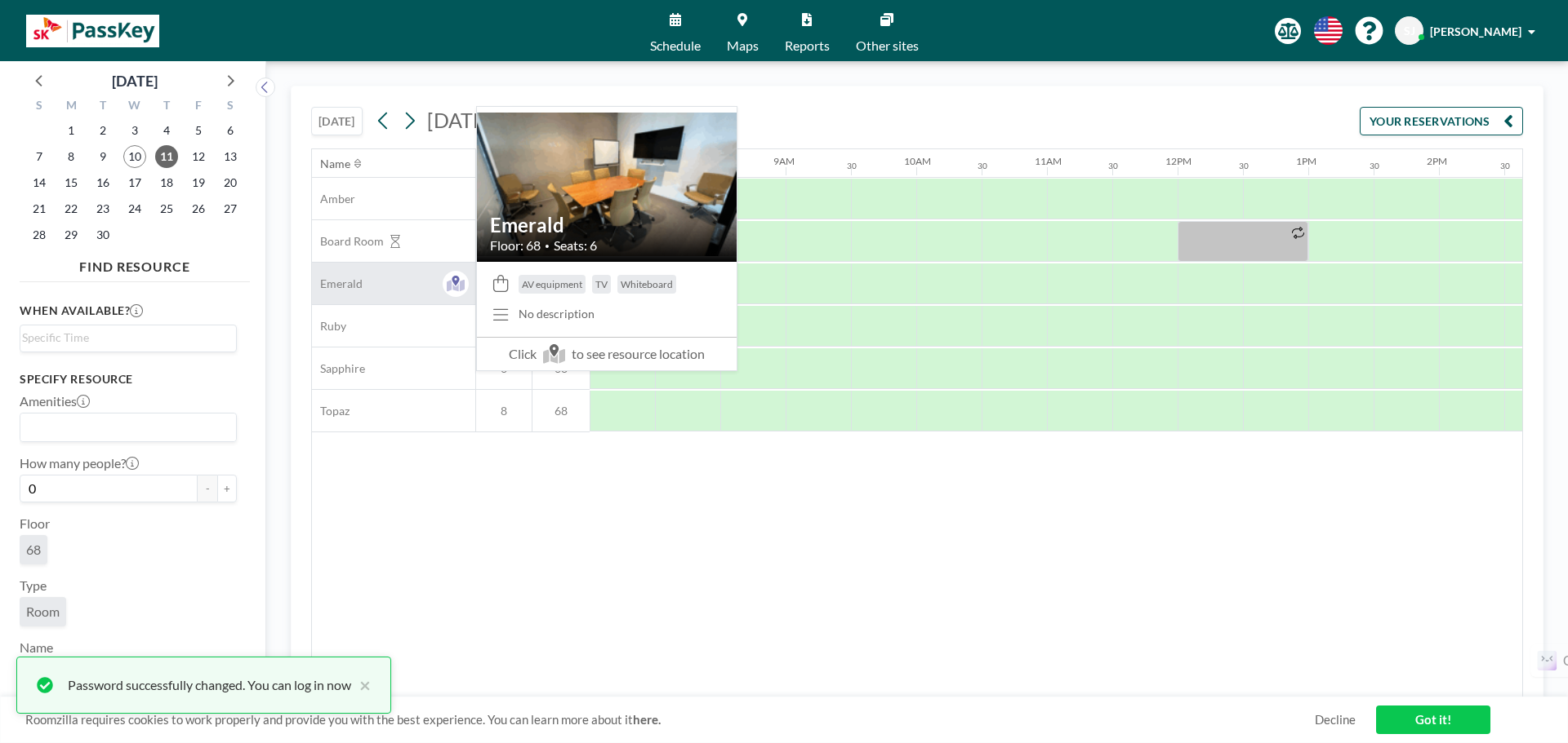
click at [376, 291] on div "Emerald" at bounding box center [393, 283] width 163 height 42
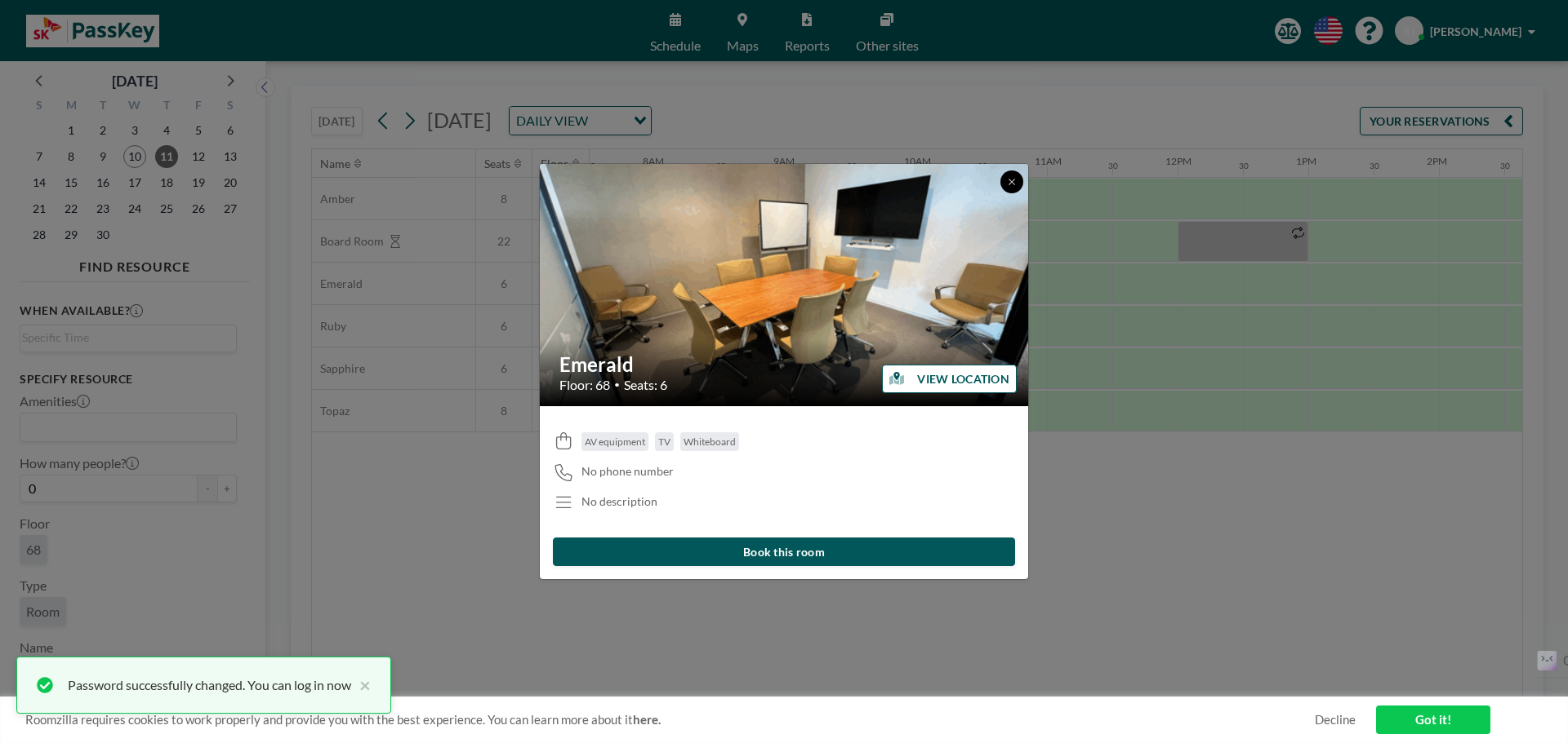
click at [1005, 180] on button at bounding box center [1011, 182] width 23 height 23
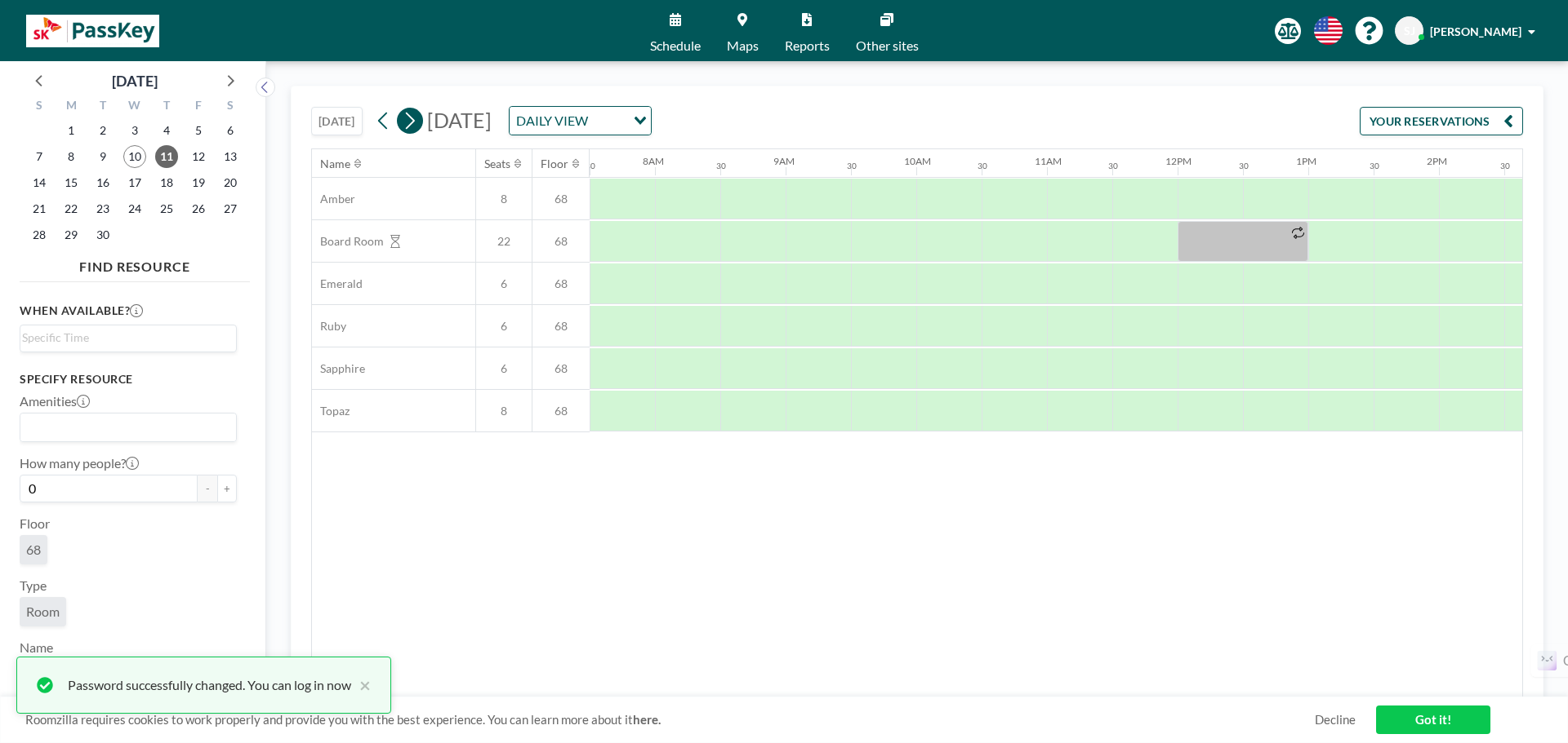
click at [415, 121] on icon at bounding box center [410, 121] width 9 height 17
click at [170, 155] on span "11" at bounding box center [166, 157] width 23 height 23
click at [1427, 719] on link "Got it!" at bounding box center [1433, 720] width 115 height 29
